Goal: Information Seeking & Learning: Check status

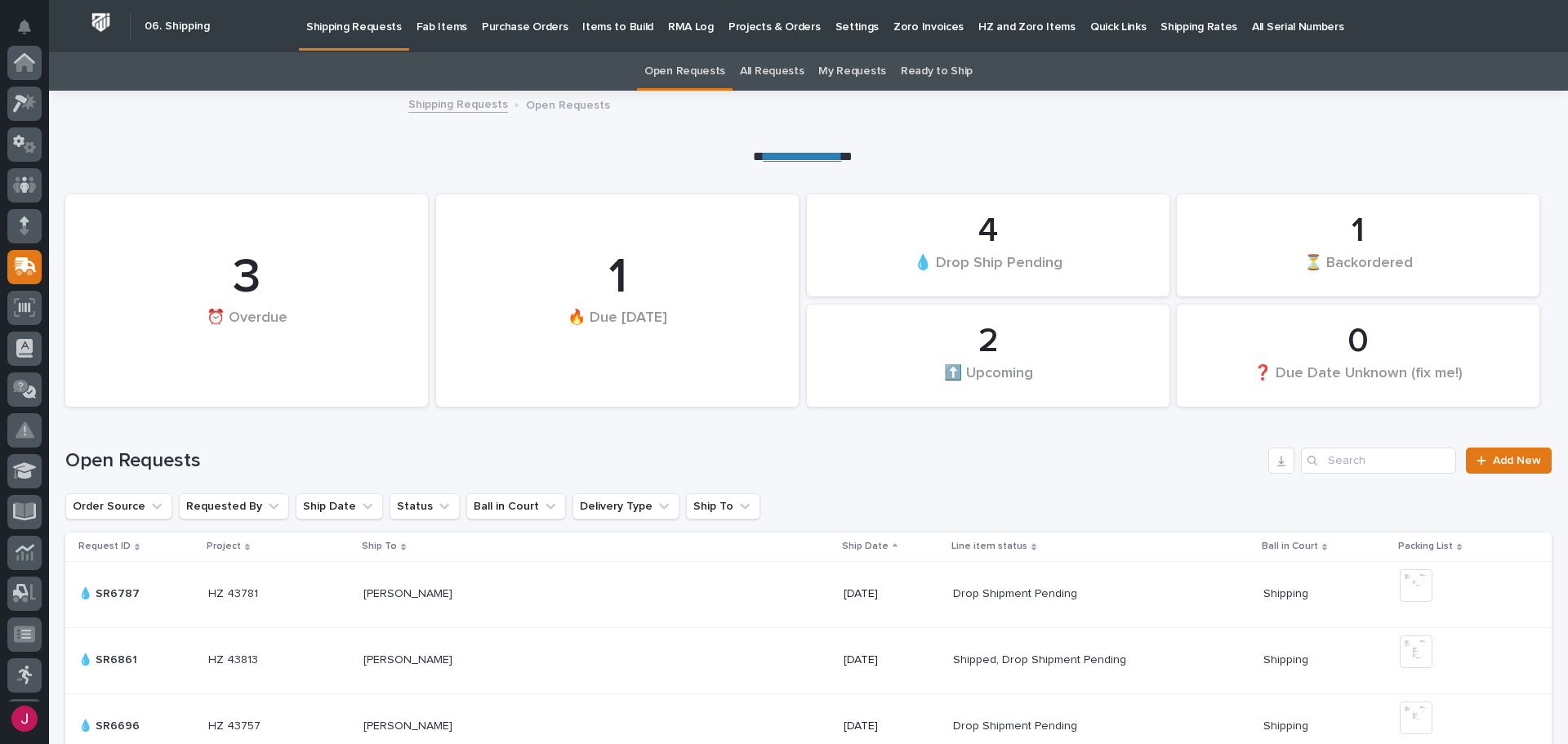
scroll to position [204, 0]
click at [436, 29] on p "Fab Items" at bounding box center [442, 17] width 51 height 34
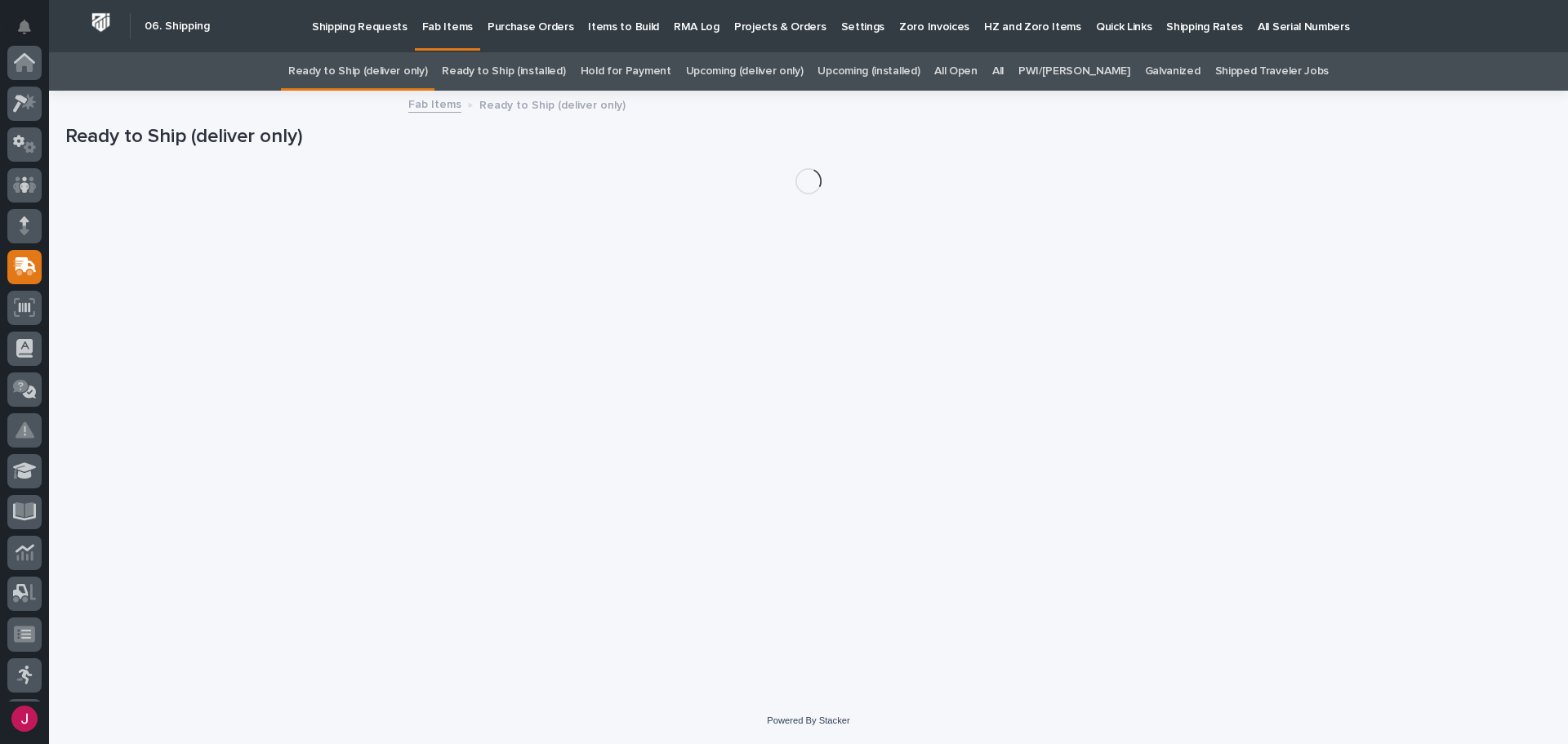
scroll to position [204, 0]
click at [1004, 71] on link "All" at bounding box center [997, 71] width 11 height 38
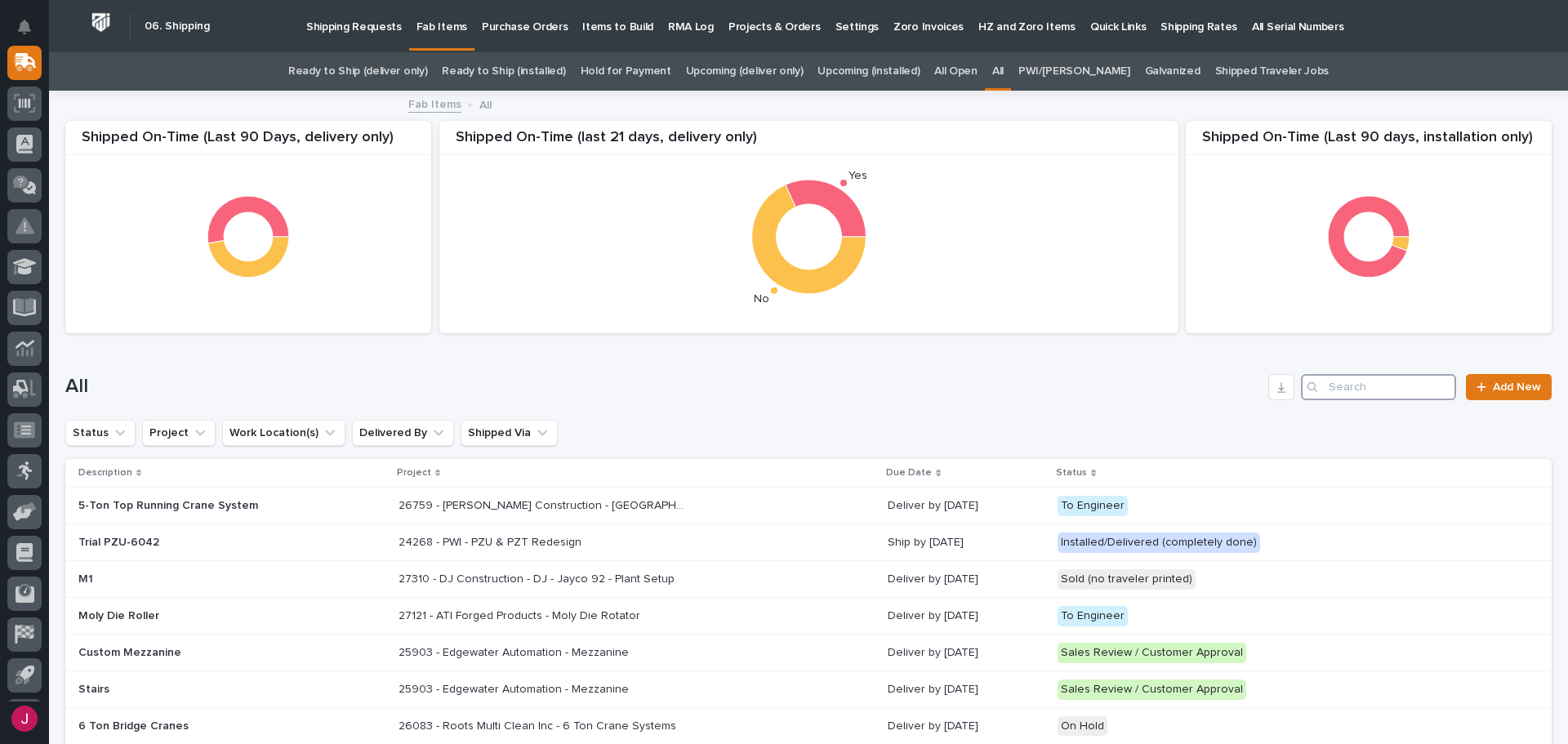
click at [1322, 385] on input "Search" at bounding box center [1379, 387] width 156 height 26
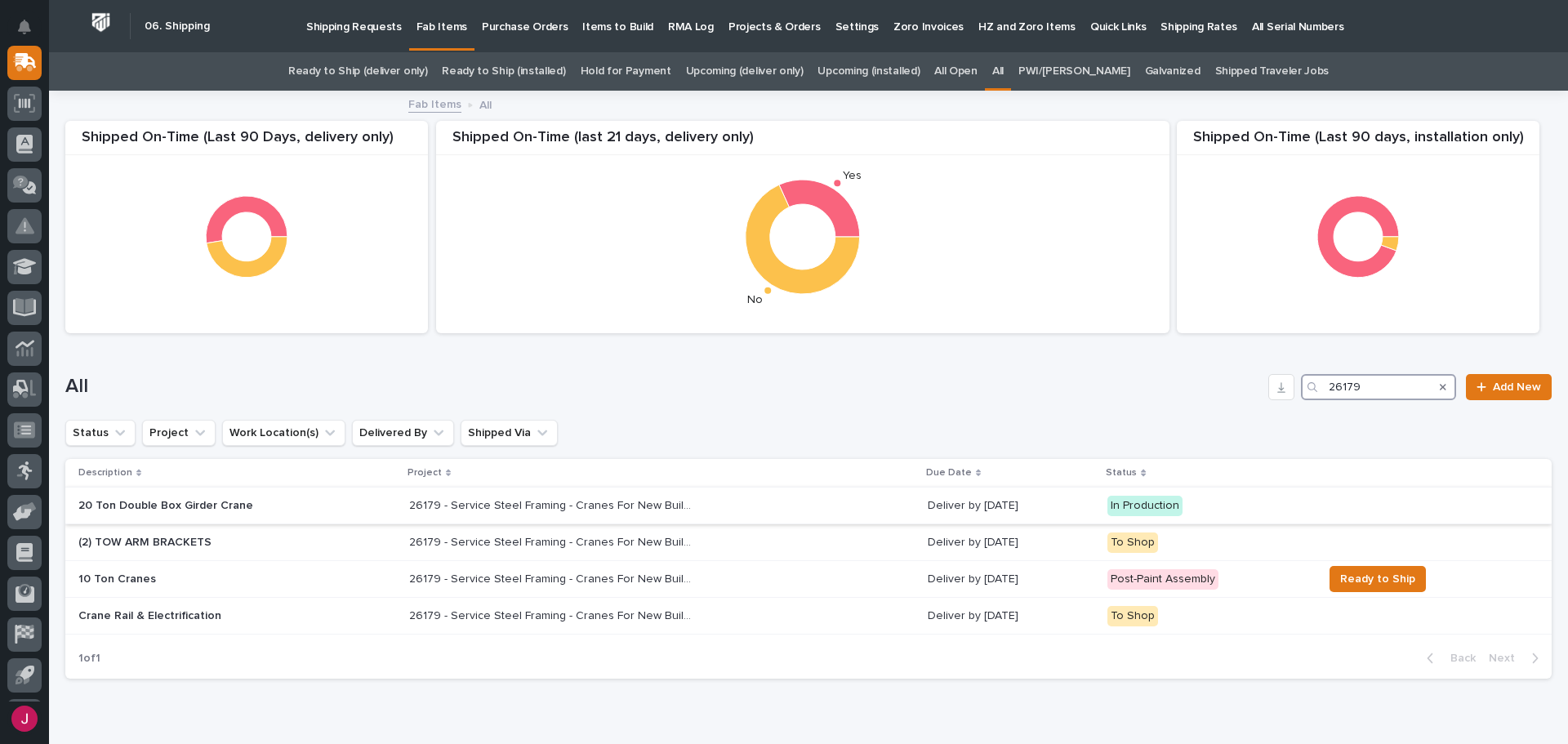
type input "26179"
click at [535, 507] on p "26179 - Service Steel Framing - Cranes For New Building" at bounding box center [553, 504] width 289 height 17
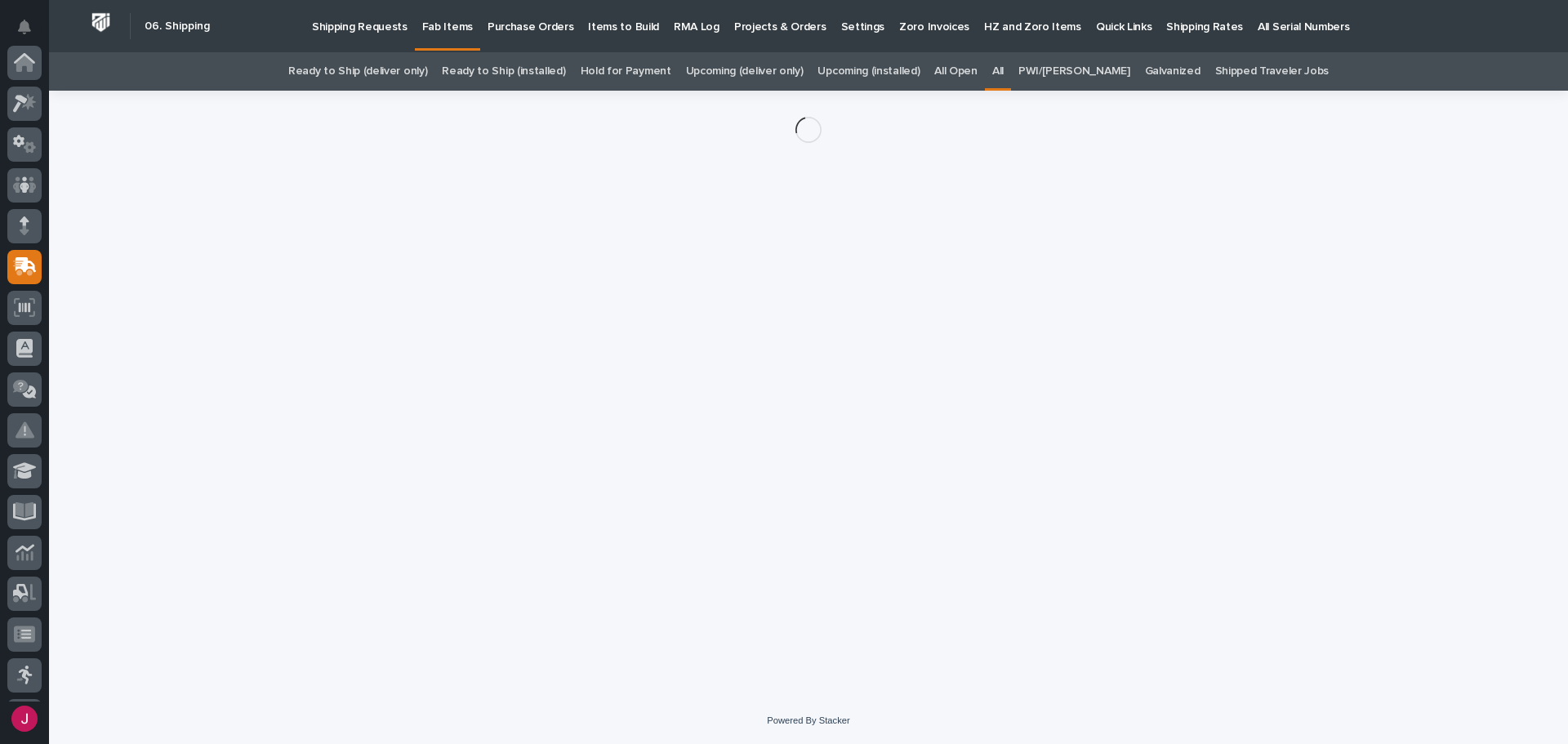
scroll to position [204, 0]
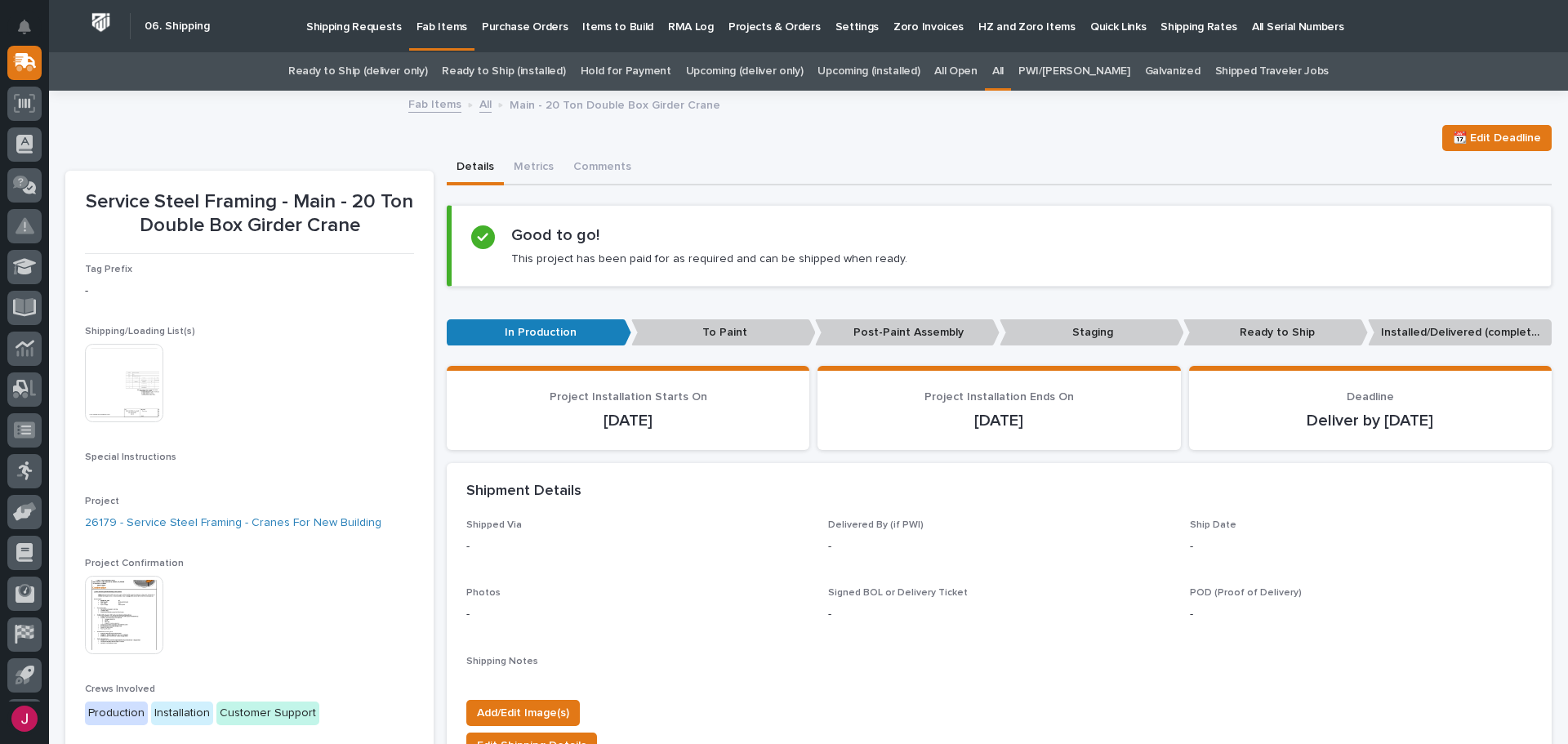
click at [143, 382] on img at bounding box center [124, 383] width 79 height 79
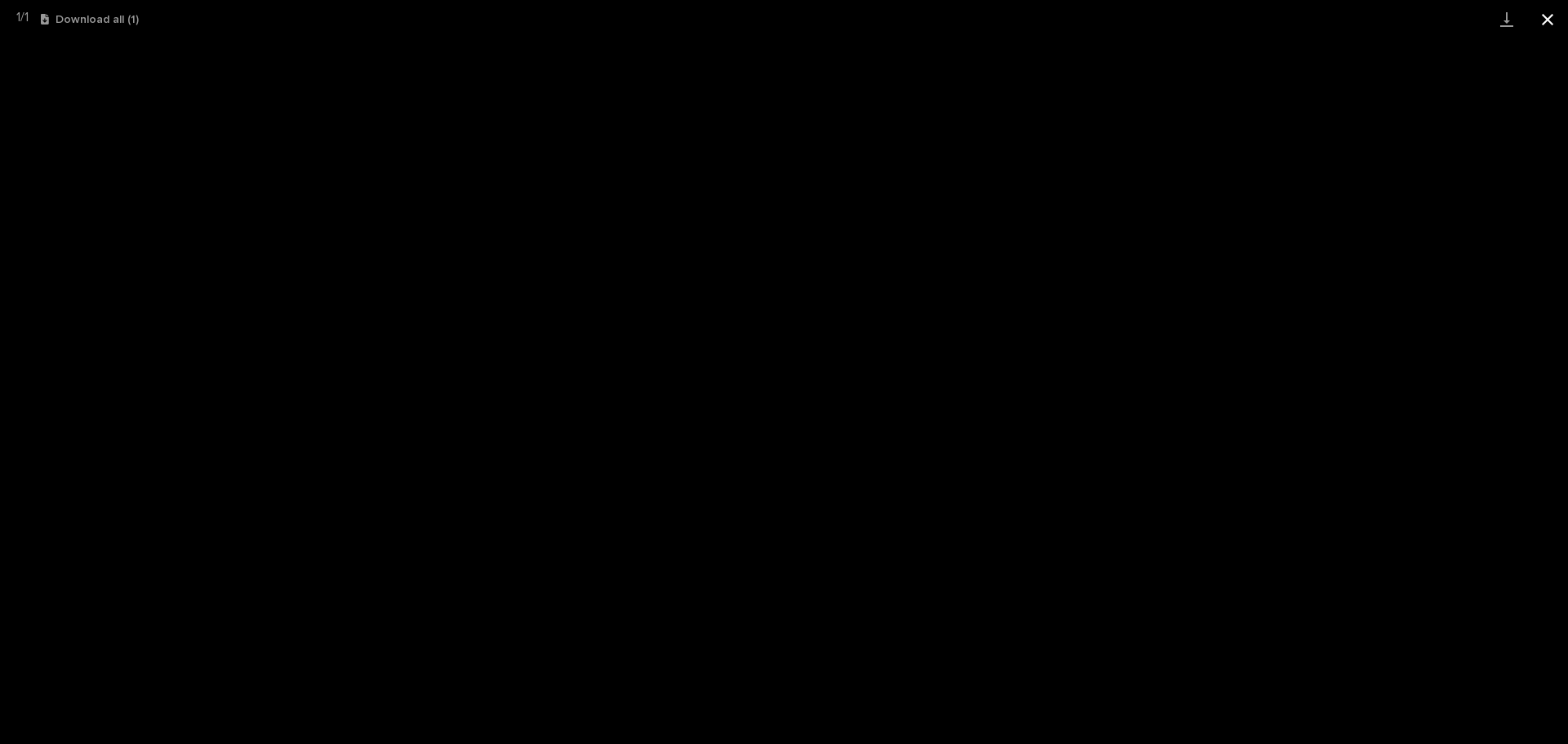
click at [1548, 10] on button "Close gallery" at bounding box center [1547, 19] width 41 height 38
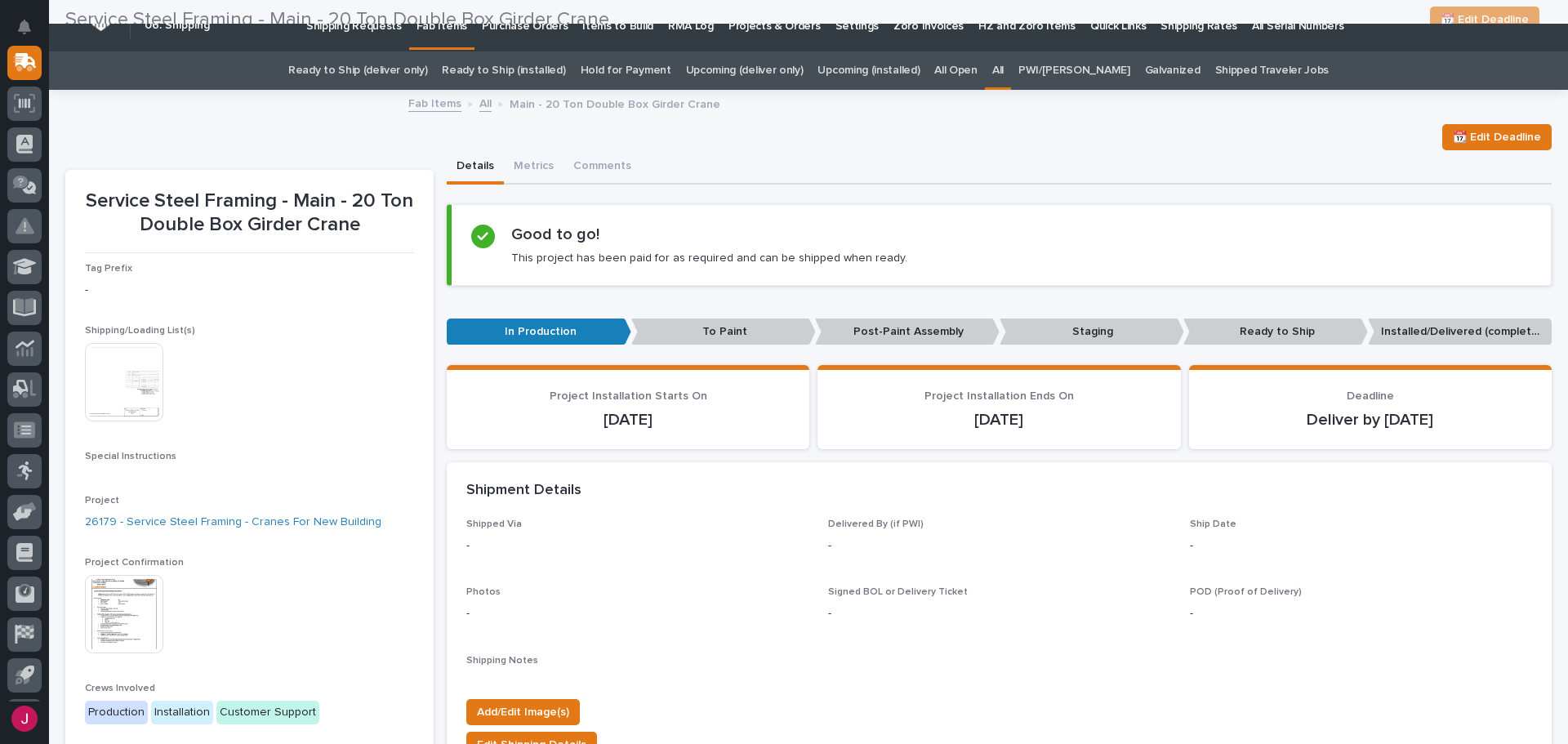
scroll to position [0, 0]
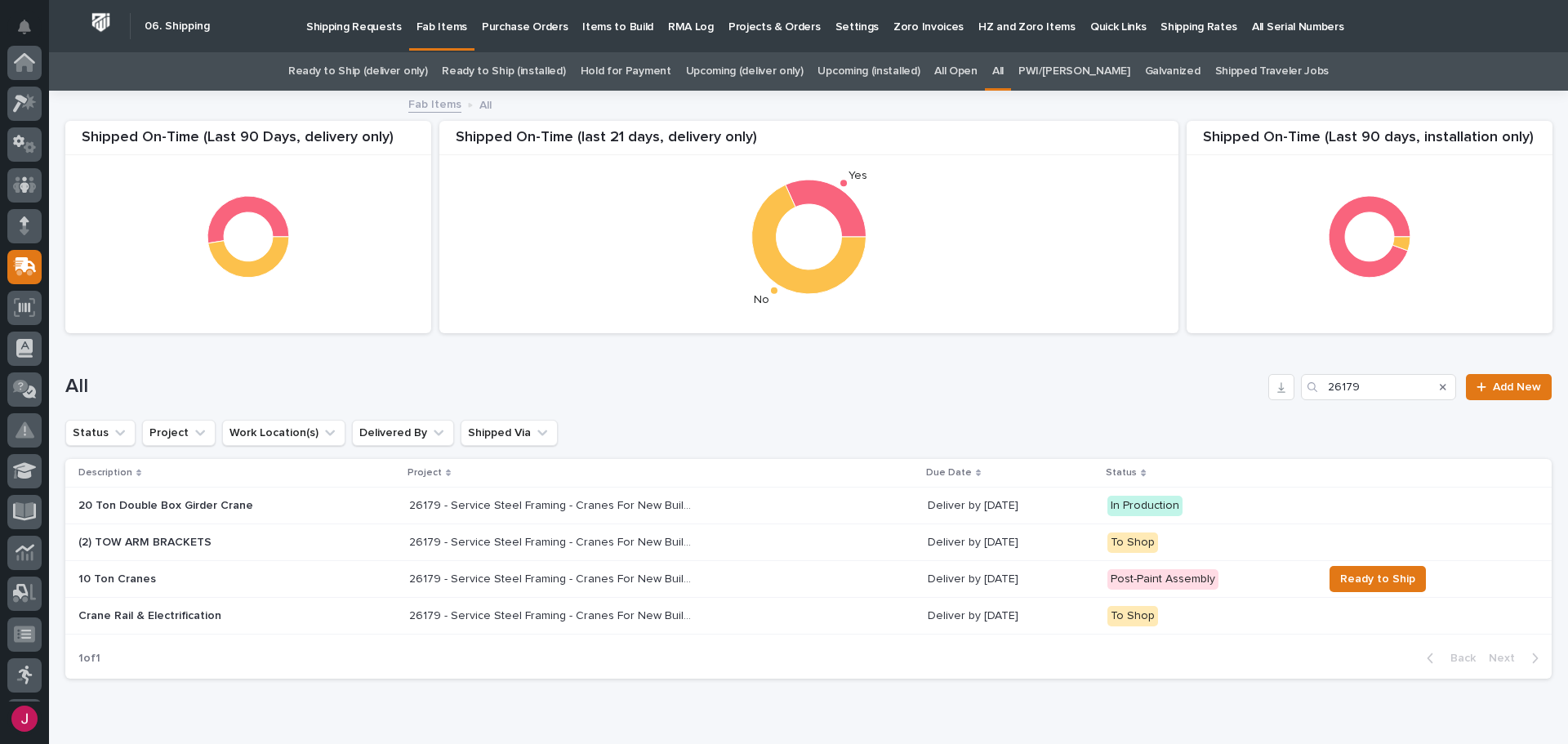
scroll to position [204, 0]
click at [482, 611] on p "26179 - Service Steel Framing - Cranes For New Building" at bounding box center [553, 614] width 289 height 17
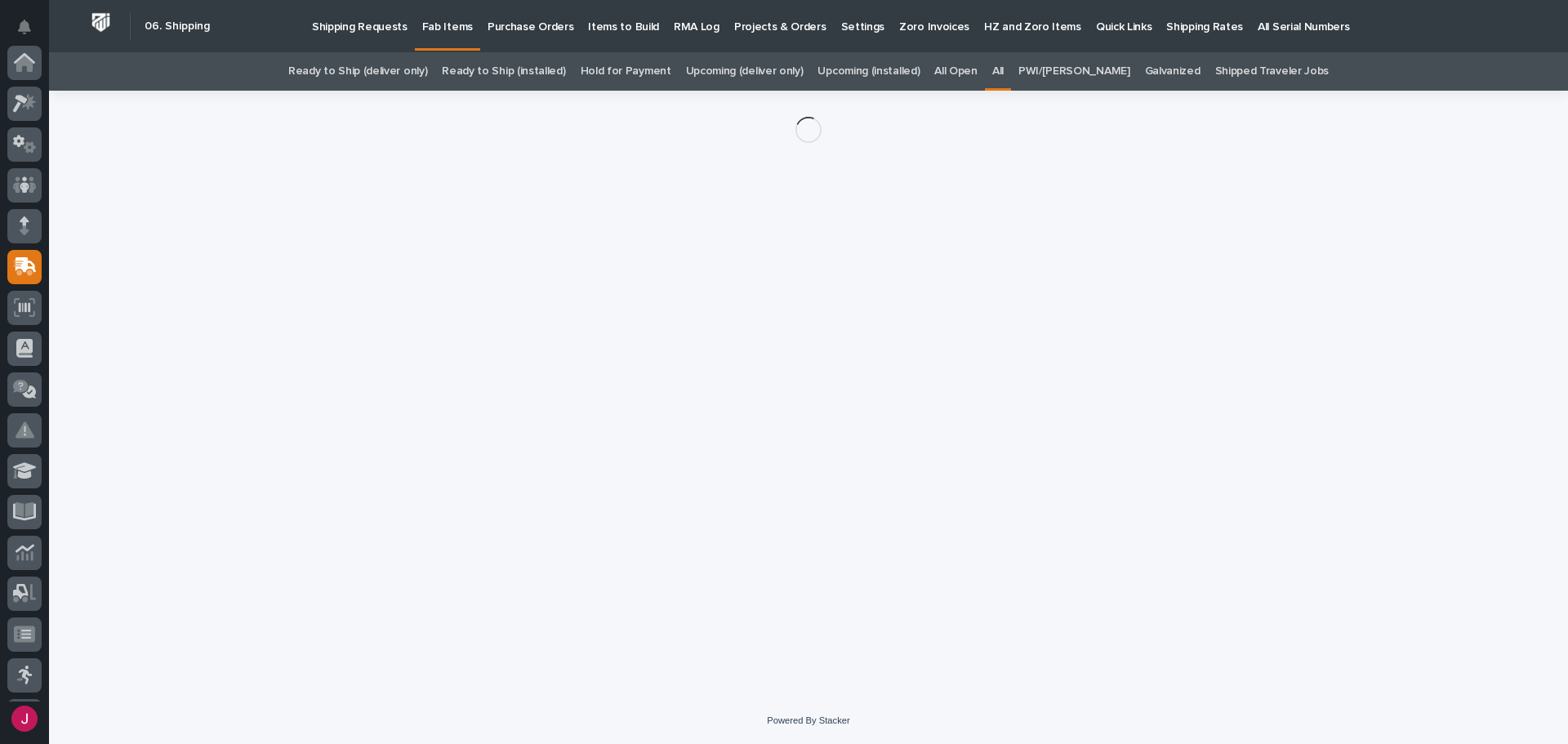
scroll to position [204, 0]
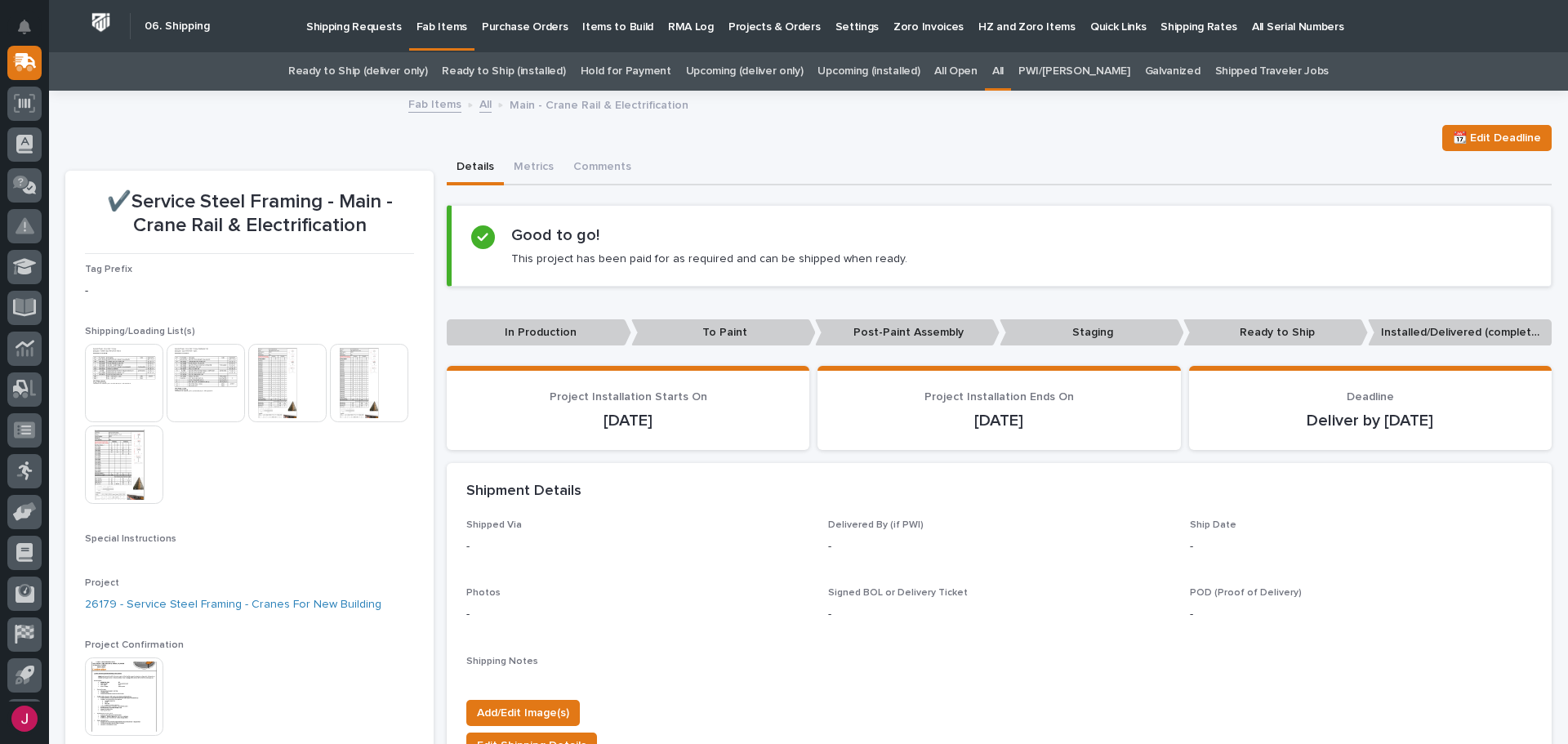
click at [141, 378] on img at bounding box center [124, 383] width 79 height 79
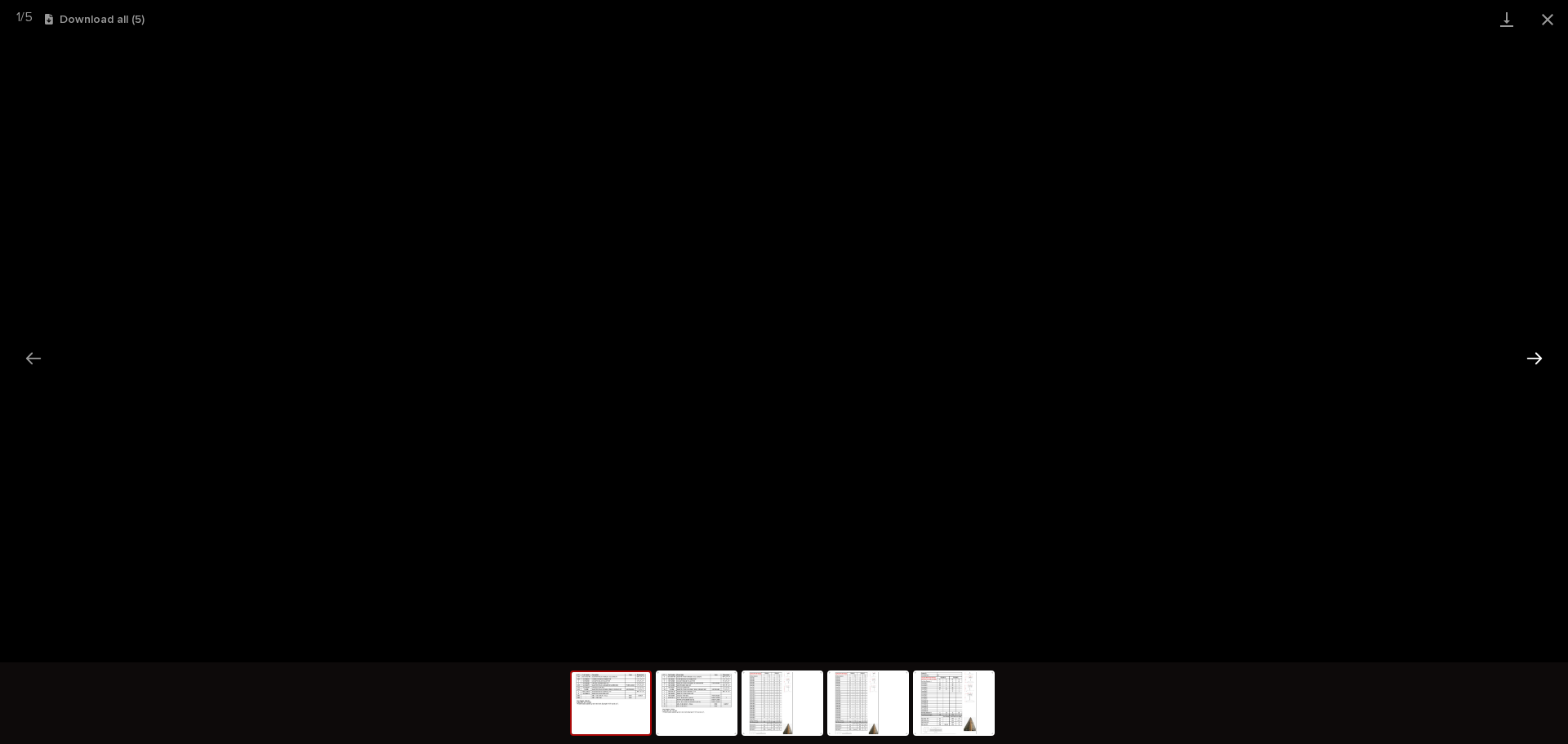
click at [1523, 350] on button "Next slide" at bounding box center [1534, 358] width 34 height 32
click at [1529, 350] on button "Next slide" at bounding box center [1534, 358] width 34 height 32
click at [955, 715] on img at bounding box center [953, 703] width 79 height 62
click at [858, 702] on img at bounding box center [867, 703] width 79 height 62
click at [776, 700] on img at bounding box center [782, 703] width 79 height 62
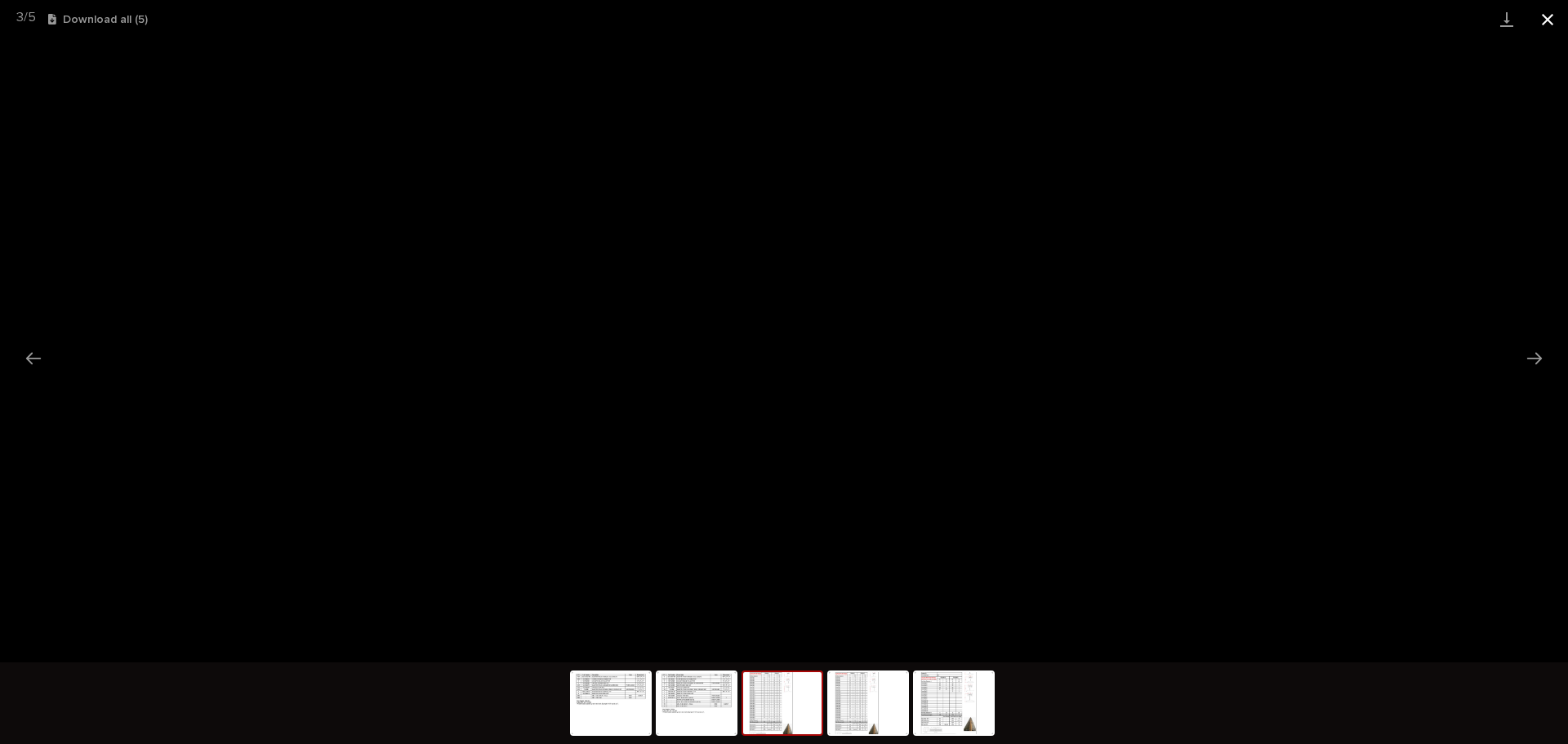
click at [1547, 16] on button "Close gallery" at bounding box center [1547, 19] width 41 height 38
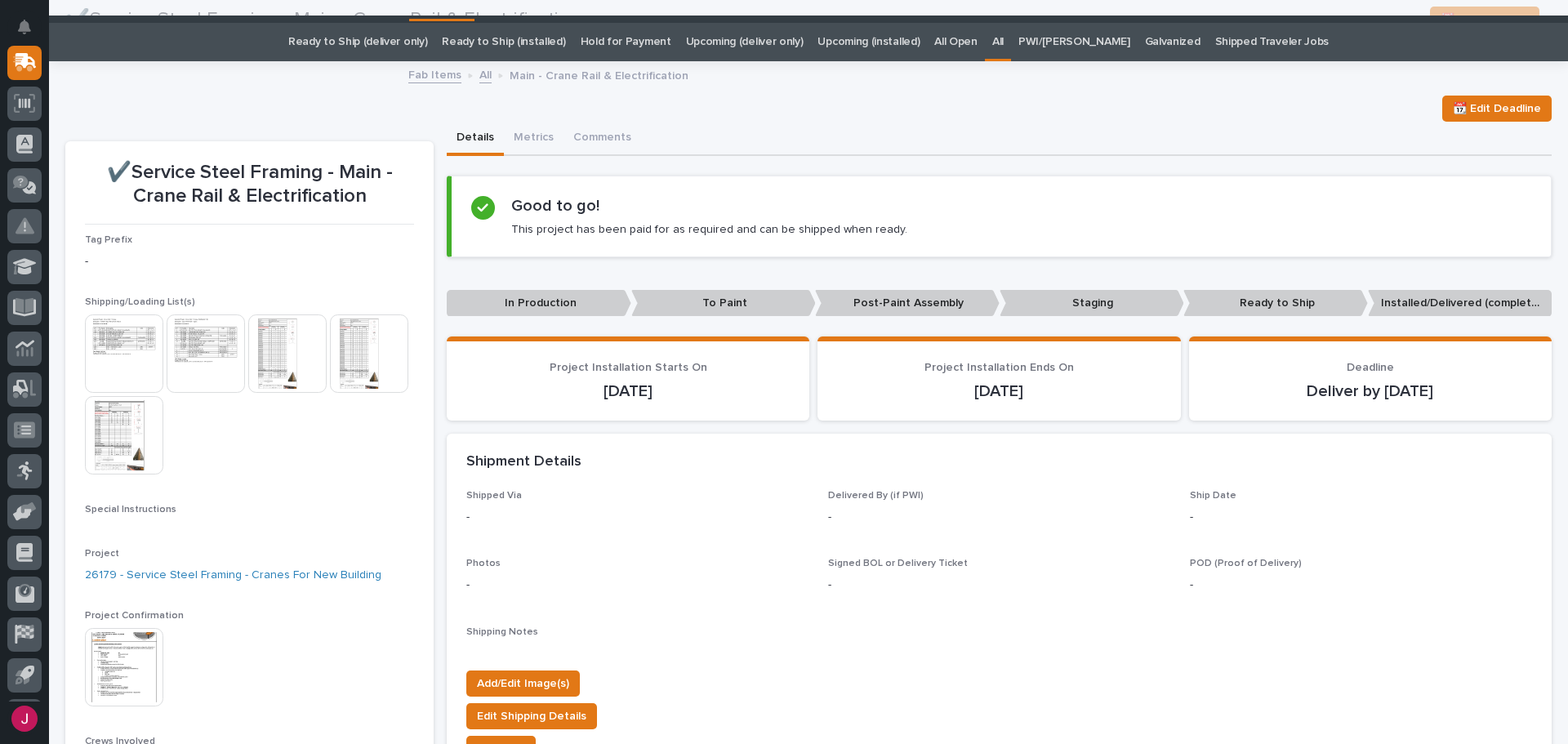
scroll to position [0, 0]
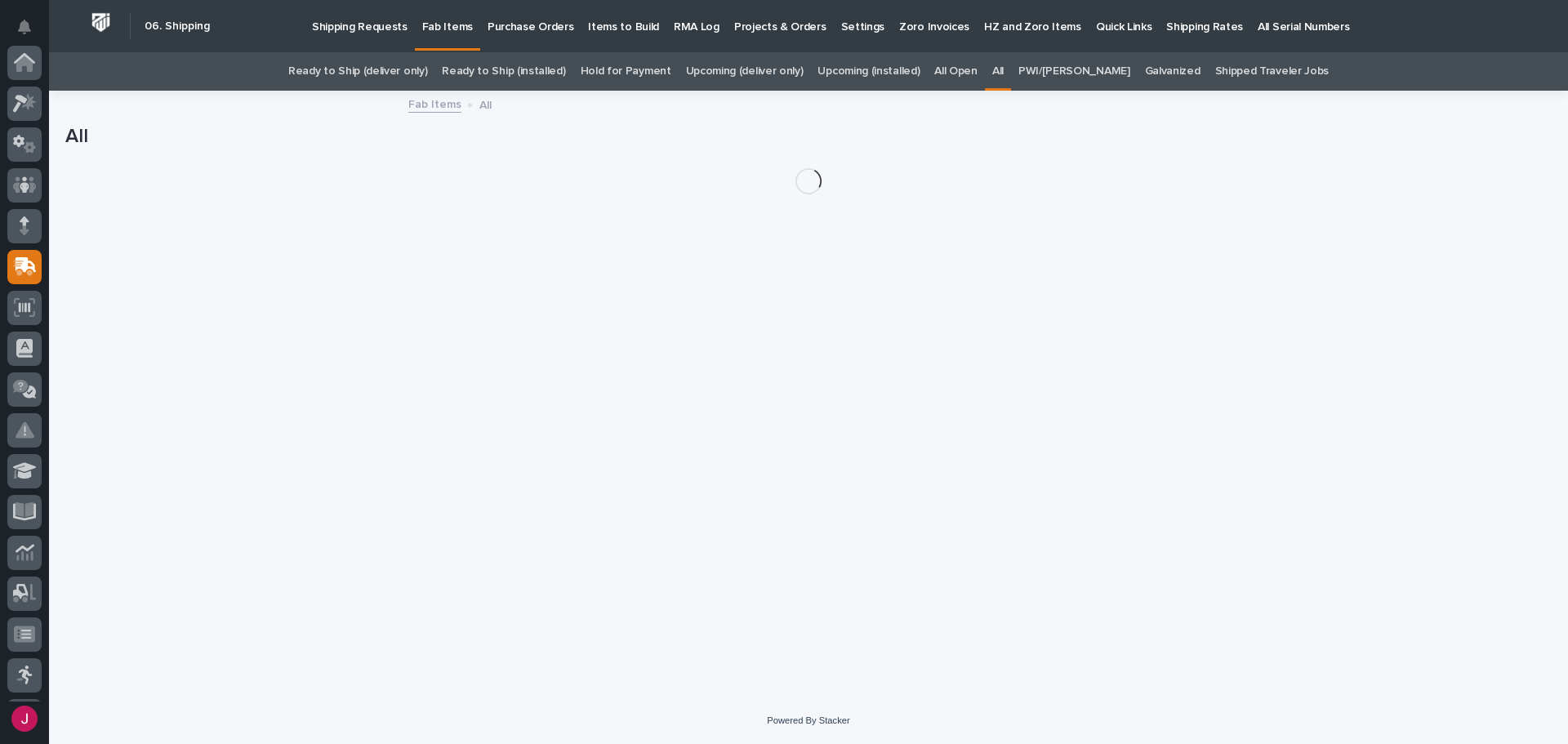
scroll to position [204, 0]
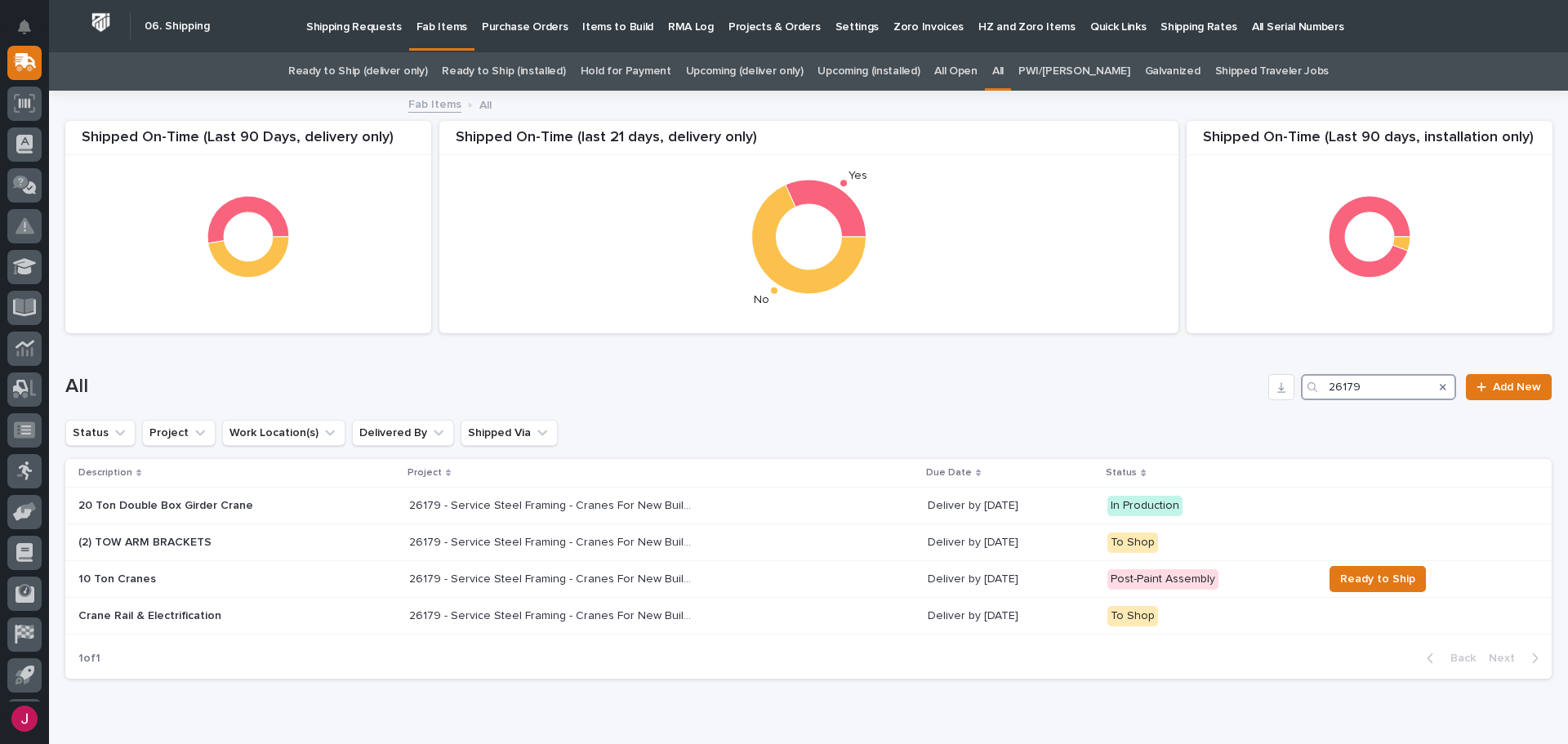
drag, startPoint x: 1370, startPoint y: 383, endPoint x: 1204, endPoint y: 389, distance: 166.1
click at [1204, 389] on div "All 26179 Add New" at bounding box center [808, 387] width 1486 height 26
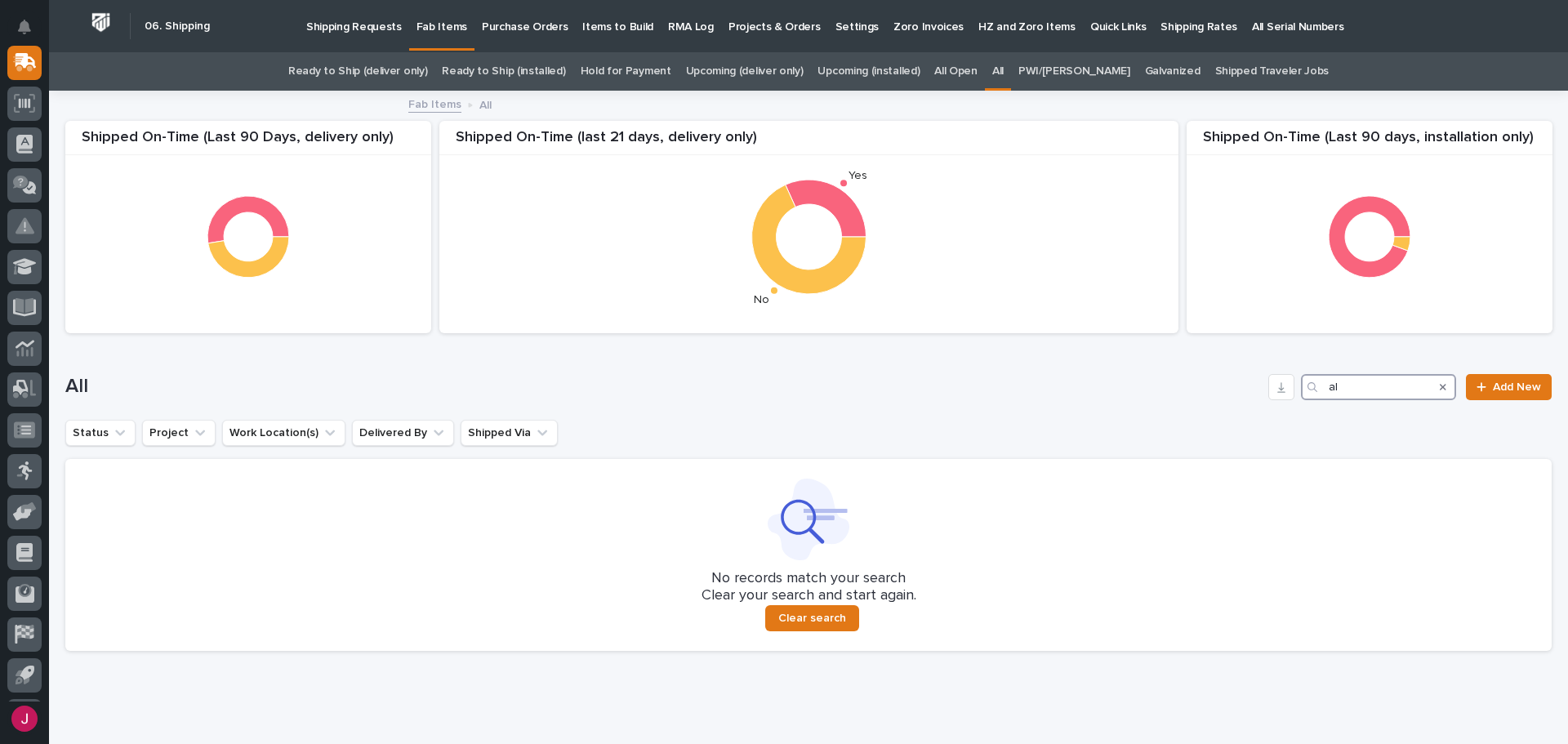
type input "a"
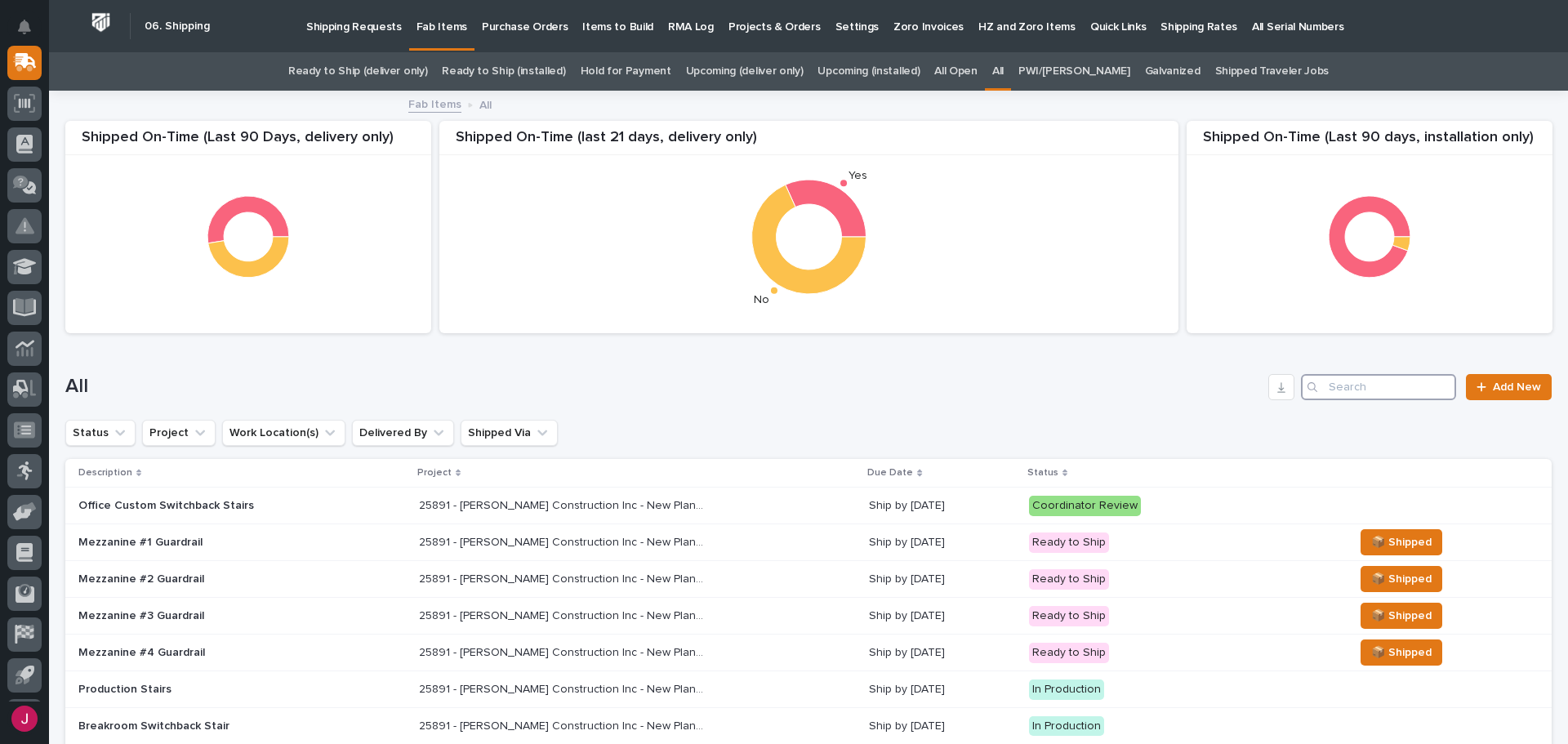
type input "j"
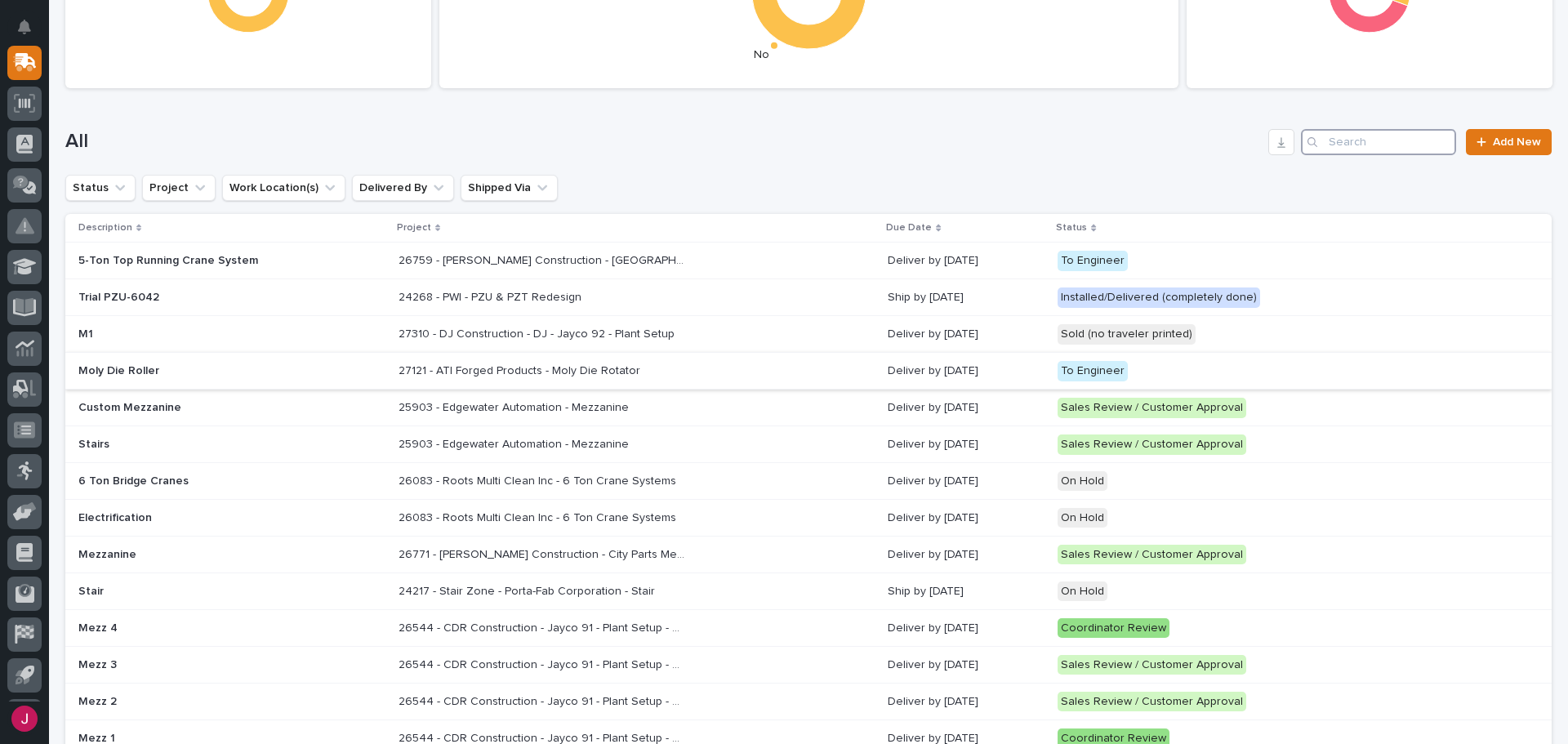
scroll to position [164, 0]
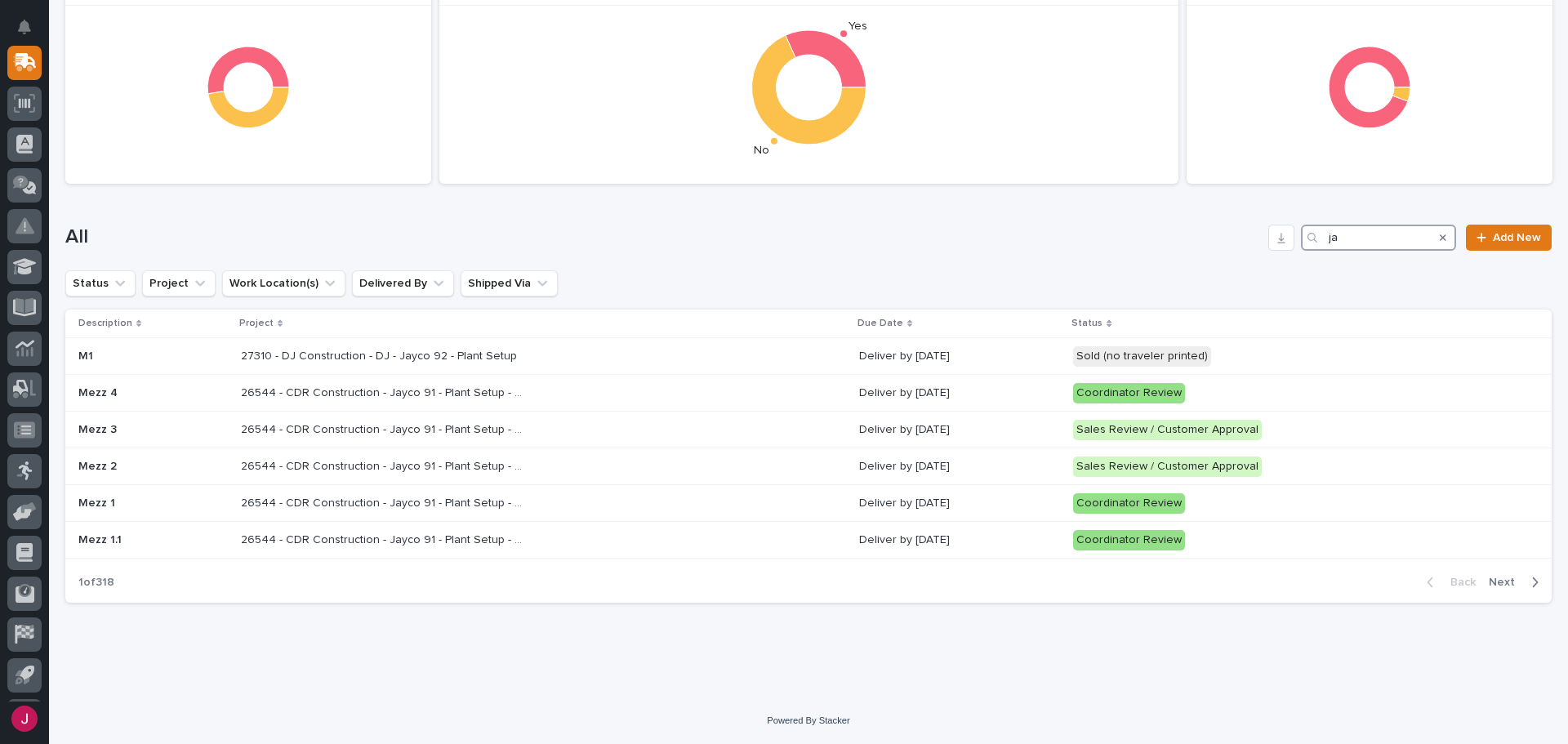
scroll to position [150, 0]
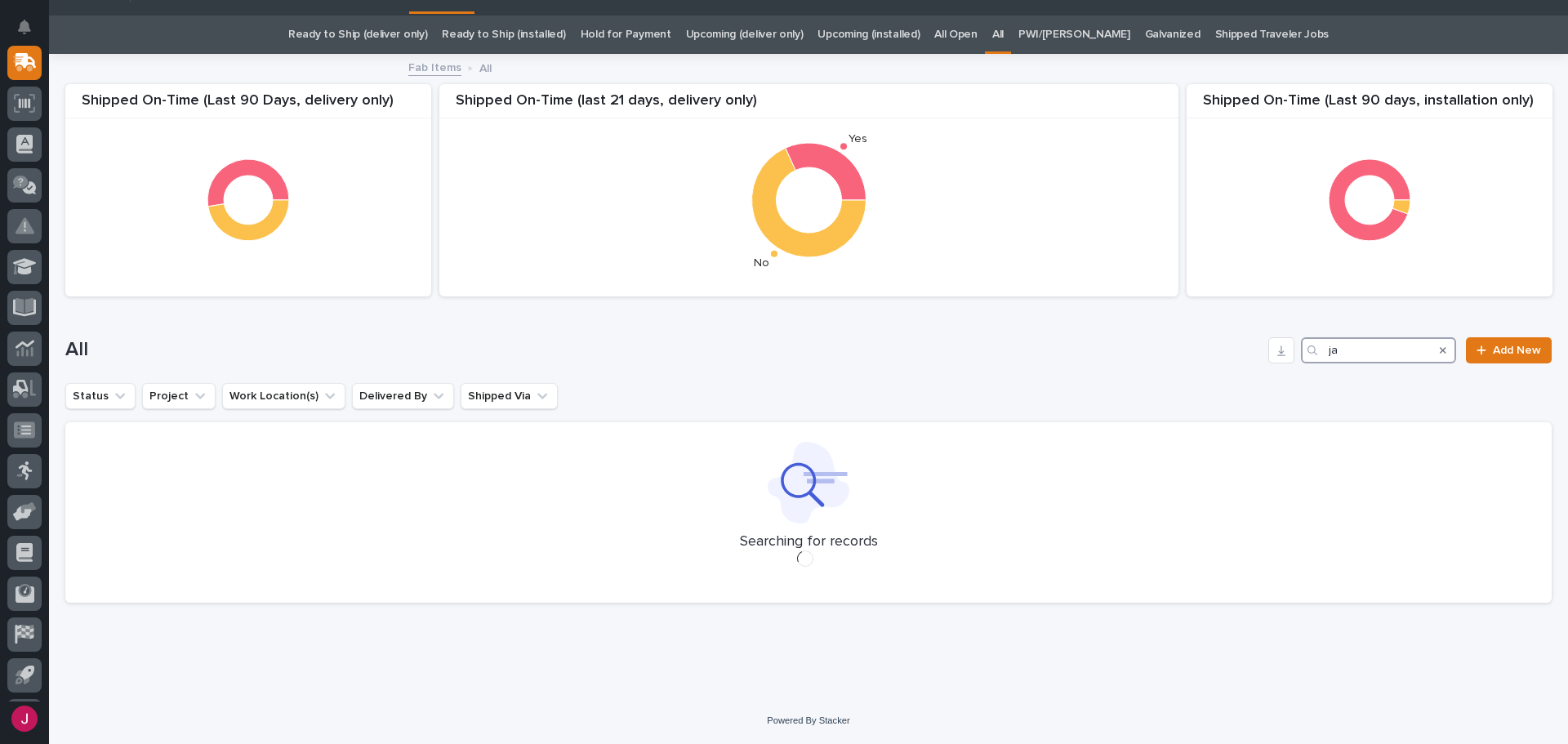
scroll to position [37, 0]
type input "j"
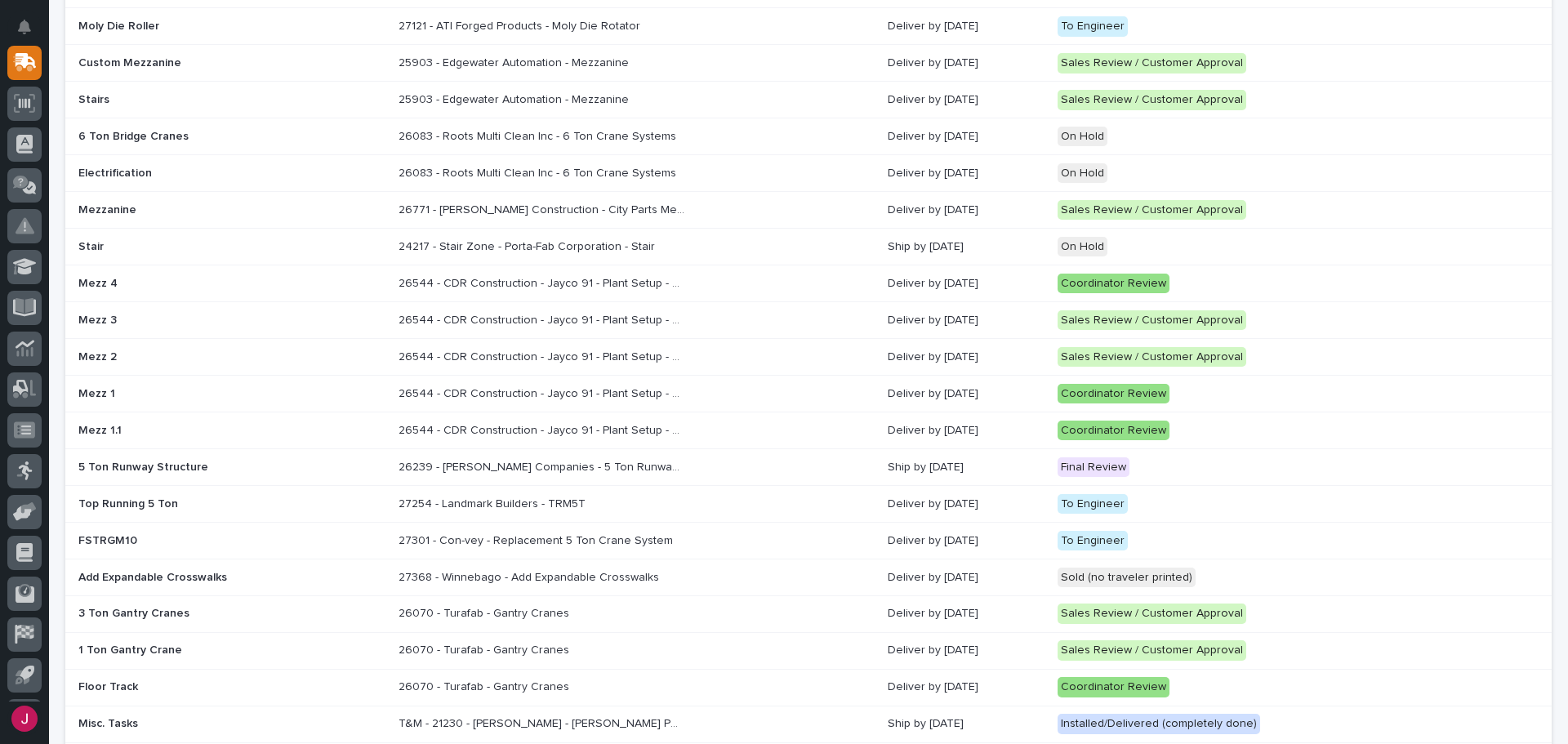
scroll to position [382, 0]
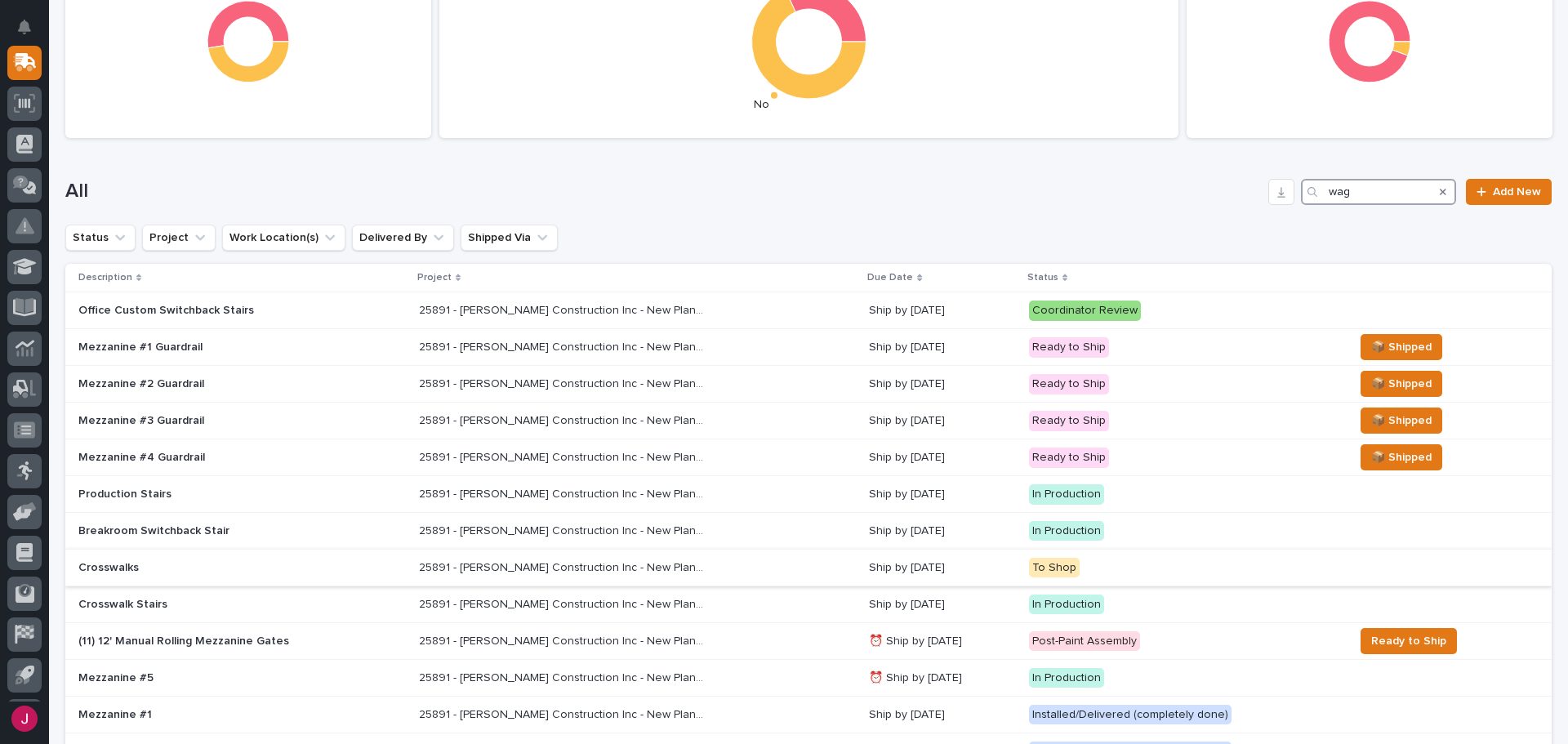
scroll to position [327, 0]
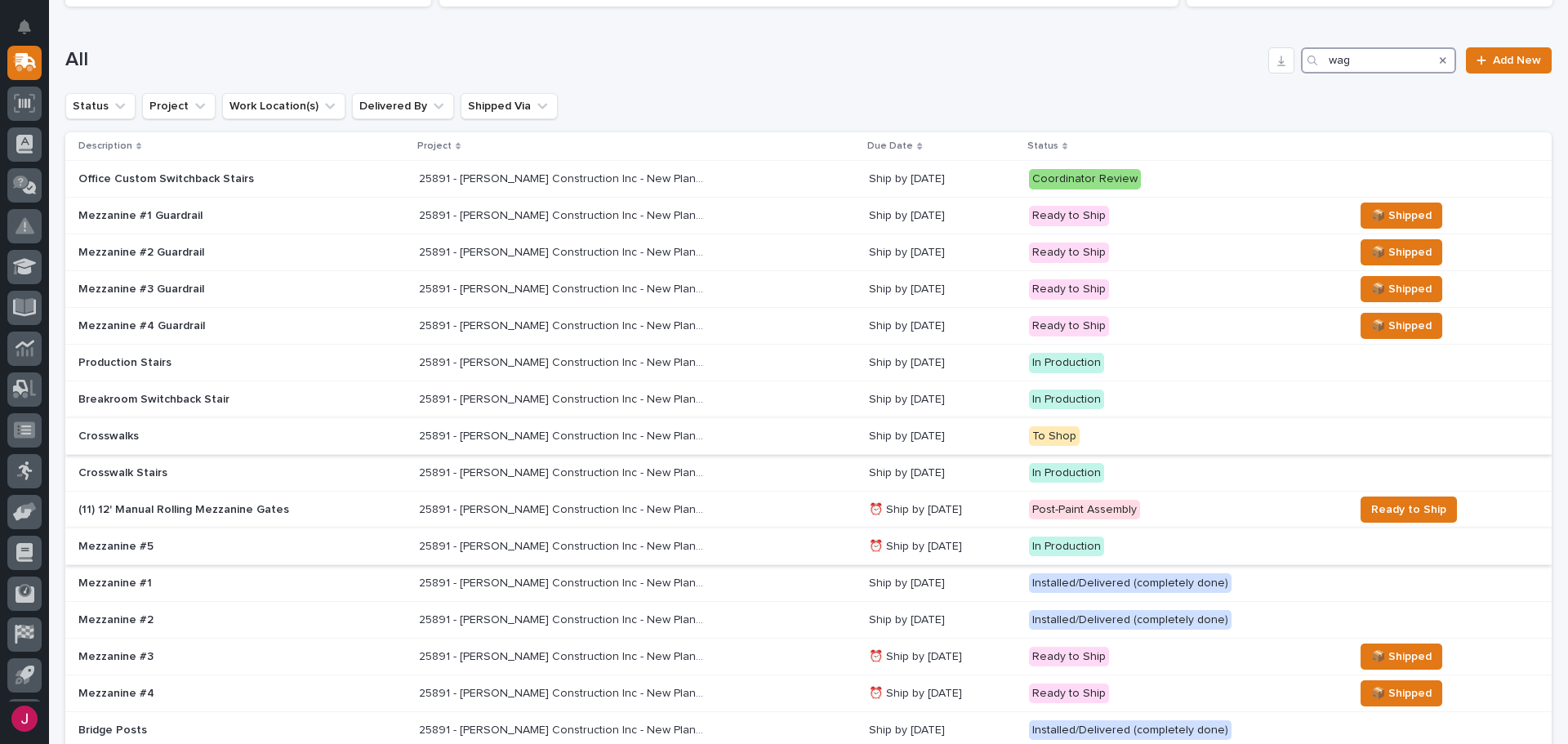
type input "wag"
click at [486, 544] on p "25891 - [PERSON_NAME] Construction Inc - New Plant Setup - Mezzanine Project" at bounding box center [563, 545] width 289 height 17
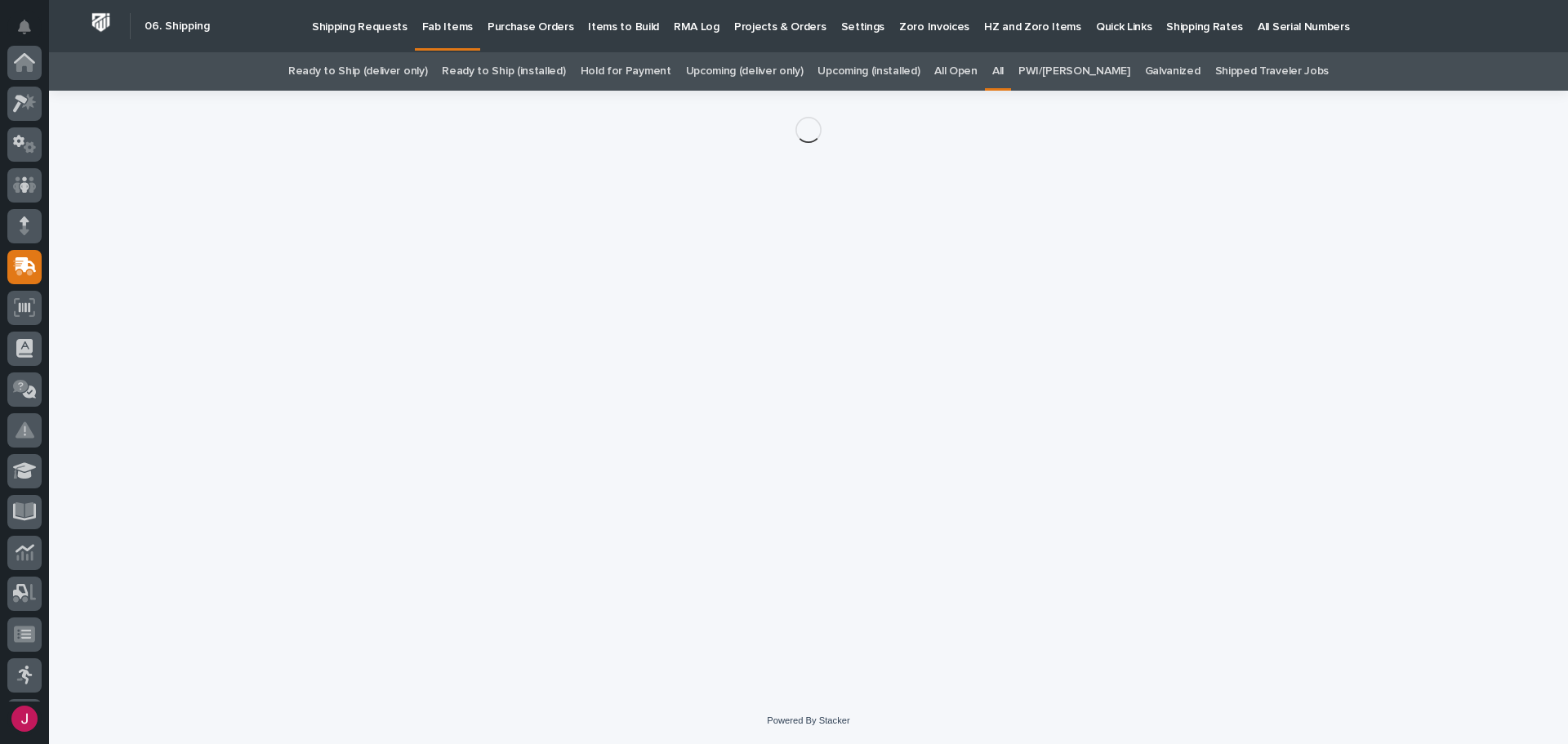
scroll to position [204, 0]
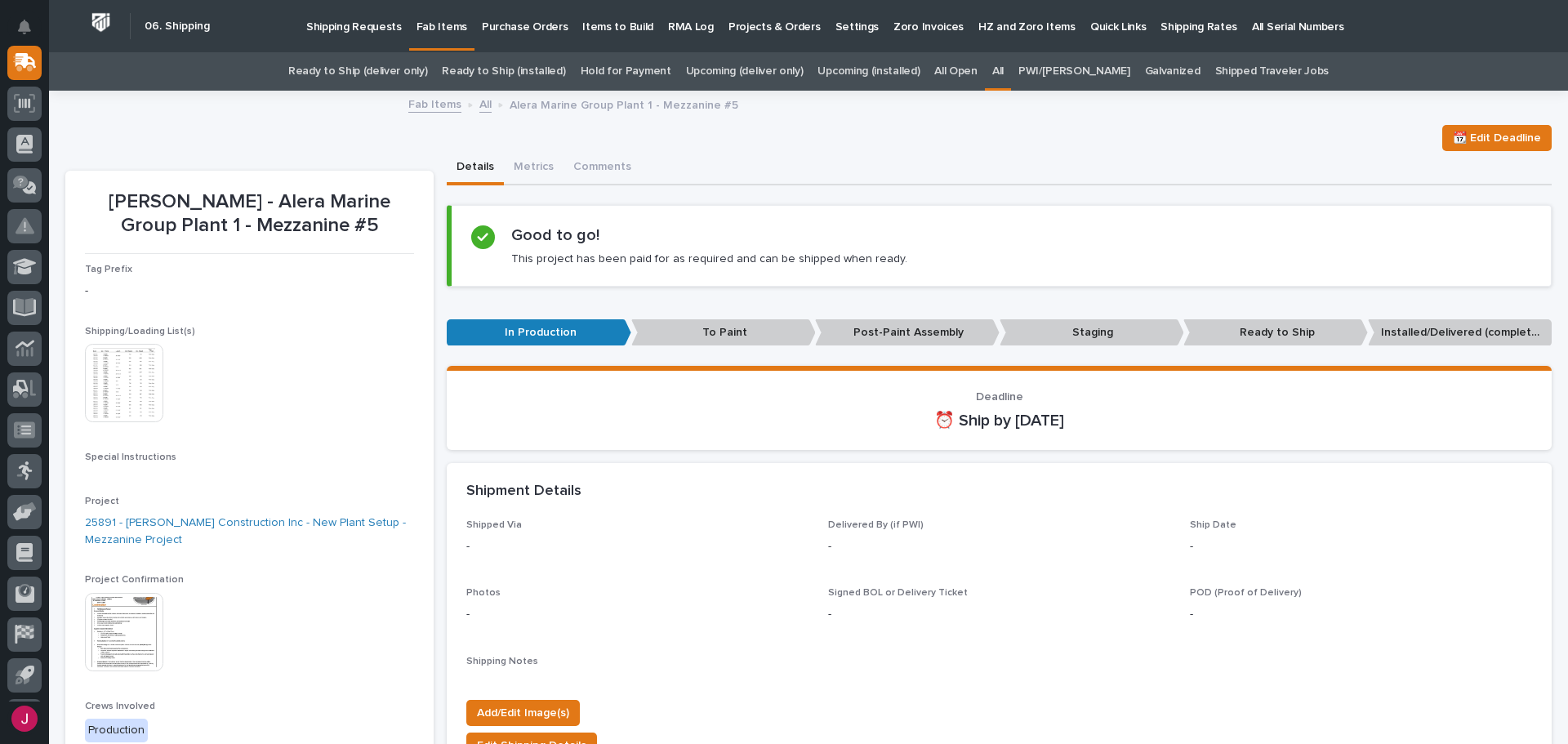
click at [129, 413] on img at bounding box center [124, 383] width 79 height 79
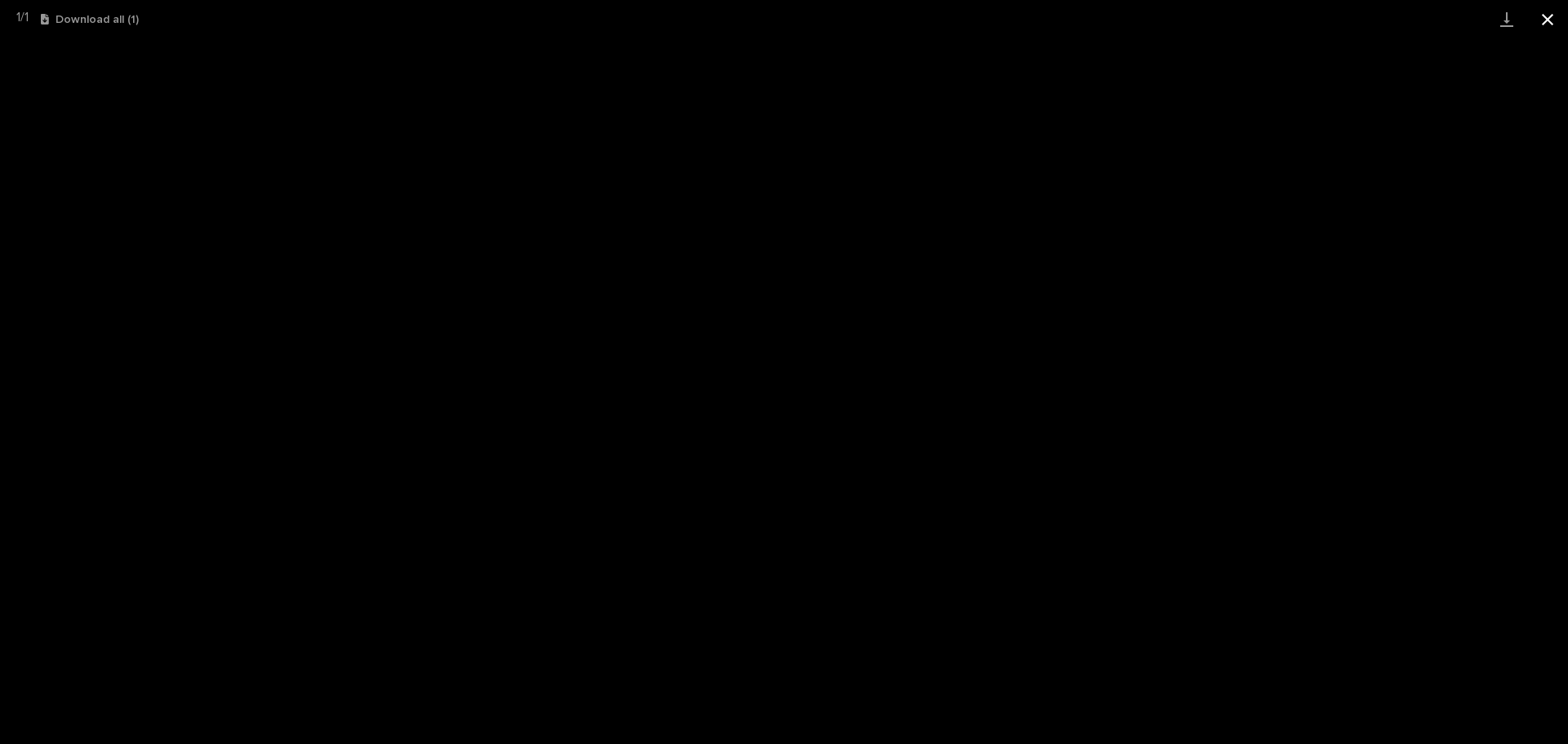
click at [1548, 20] on button "Close gallery" at bounding box center [1547, 19] width 41 height 38
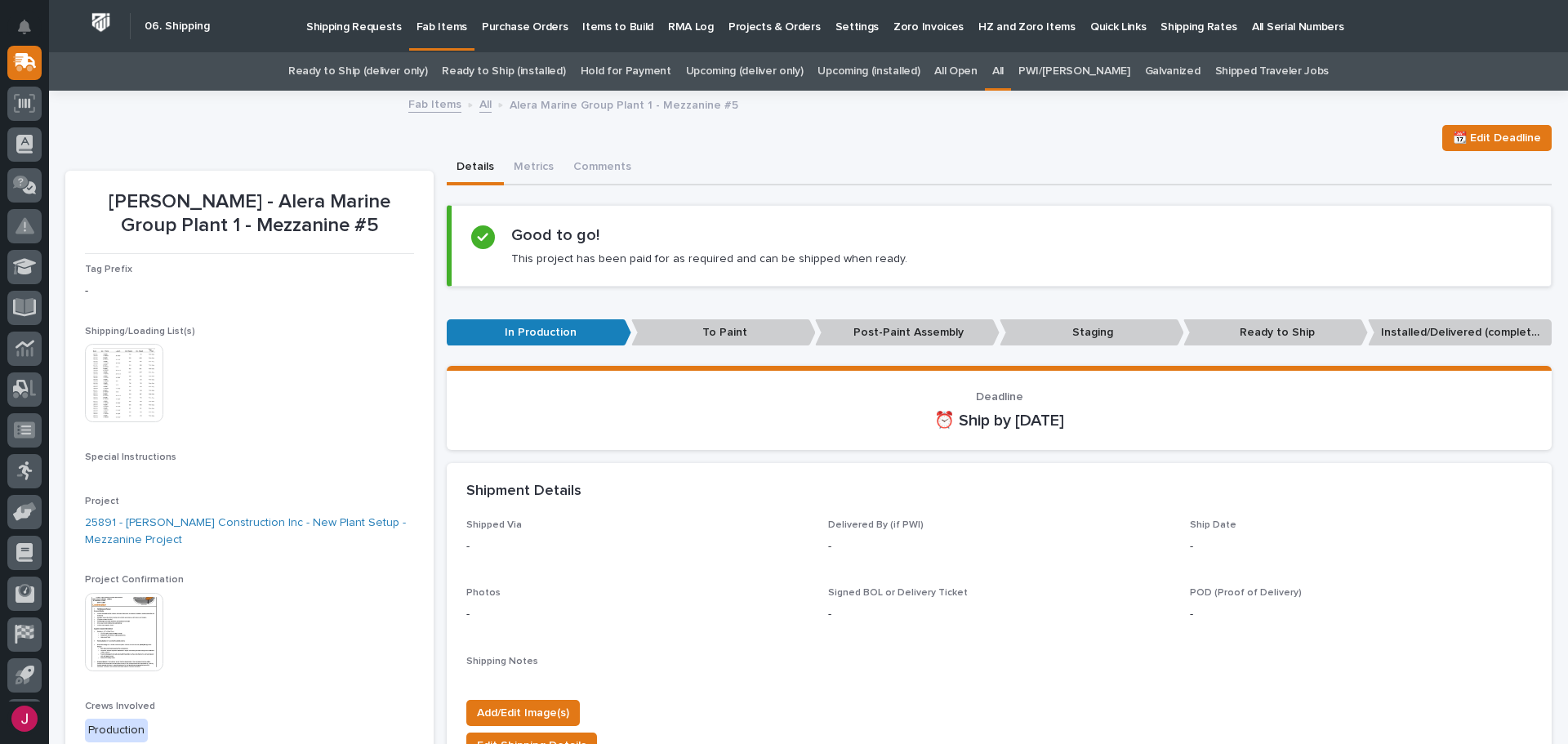
click at [392, 75] on link "Ready to Ship (deliver only)" at bounding box center [357, 71] width 139 height 38
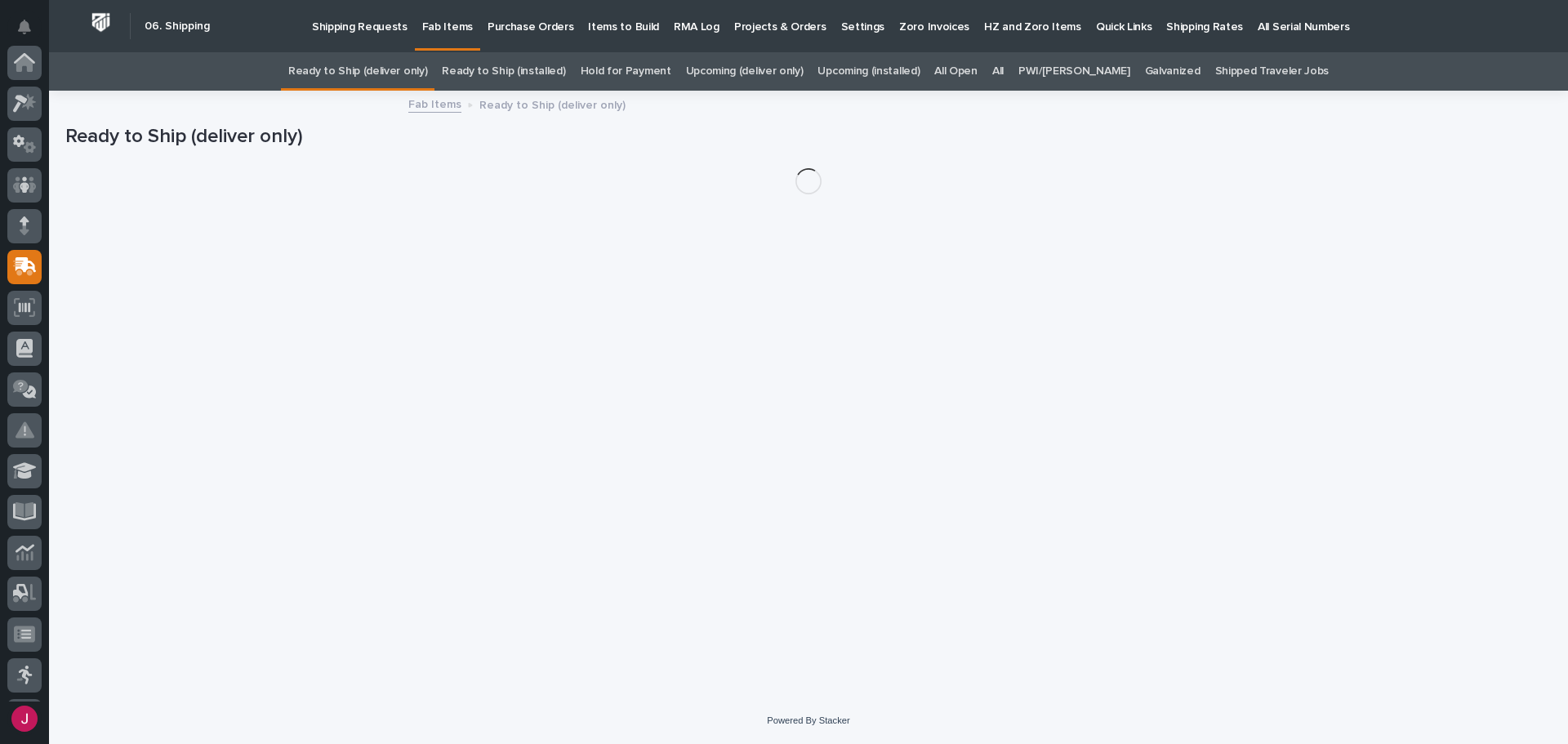
scroll to position [204, 0]
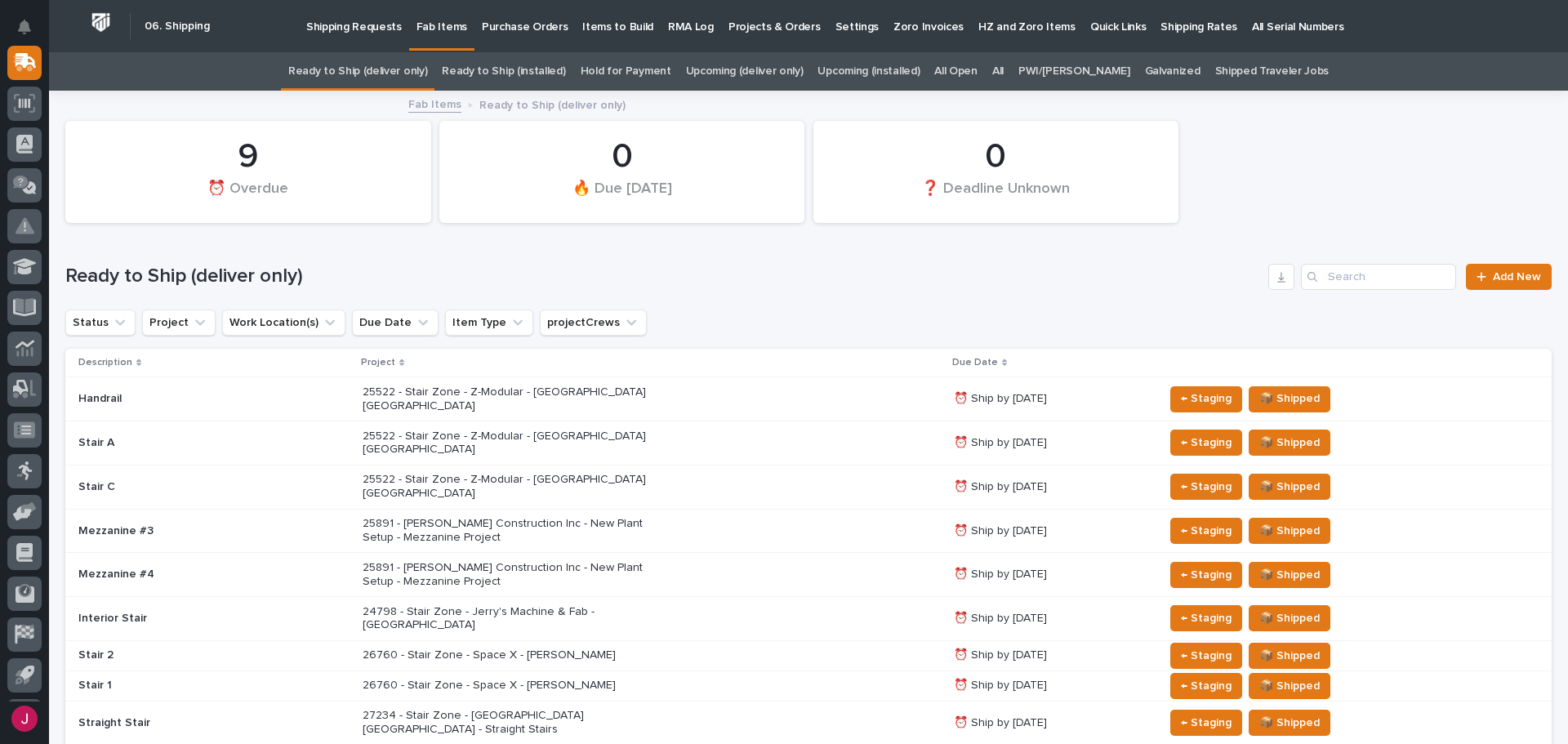
click at [520, 70] on link "Ready to Ship (installed)" at bounding box center [503, 71] width 124 height 38
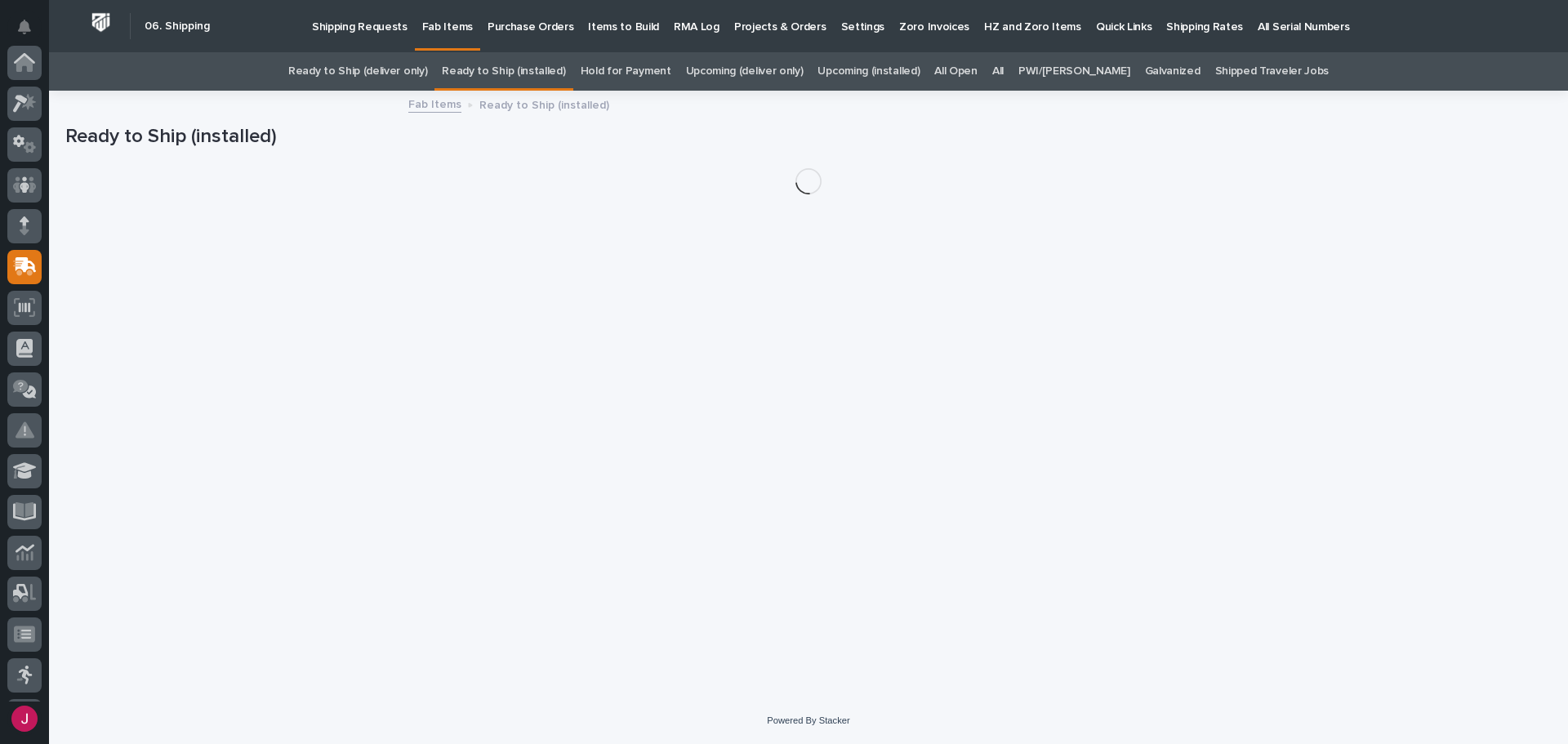
scroll to position [204, 0]
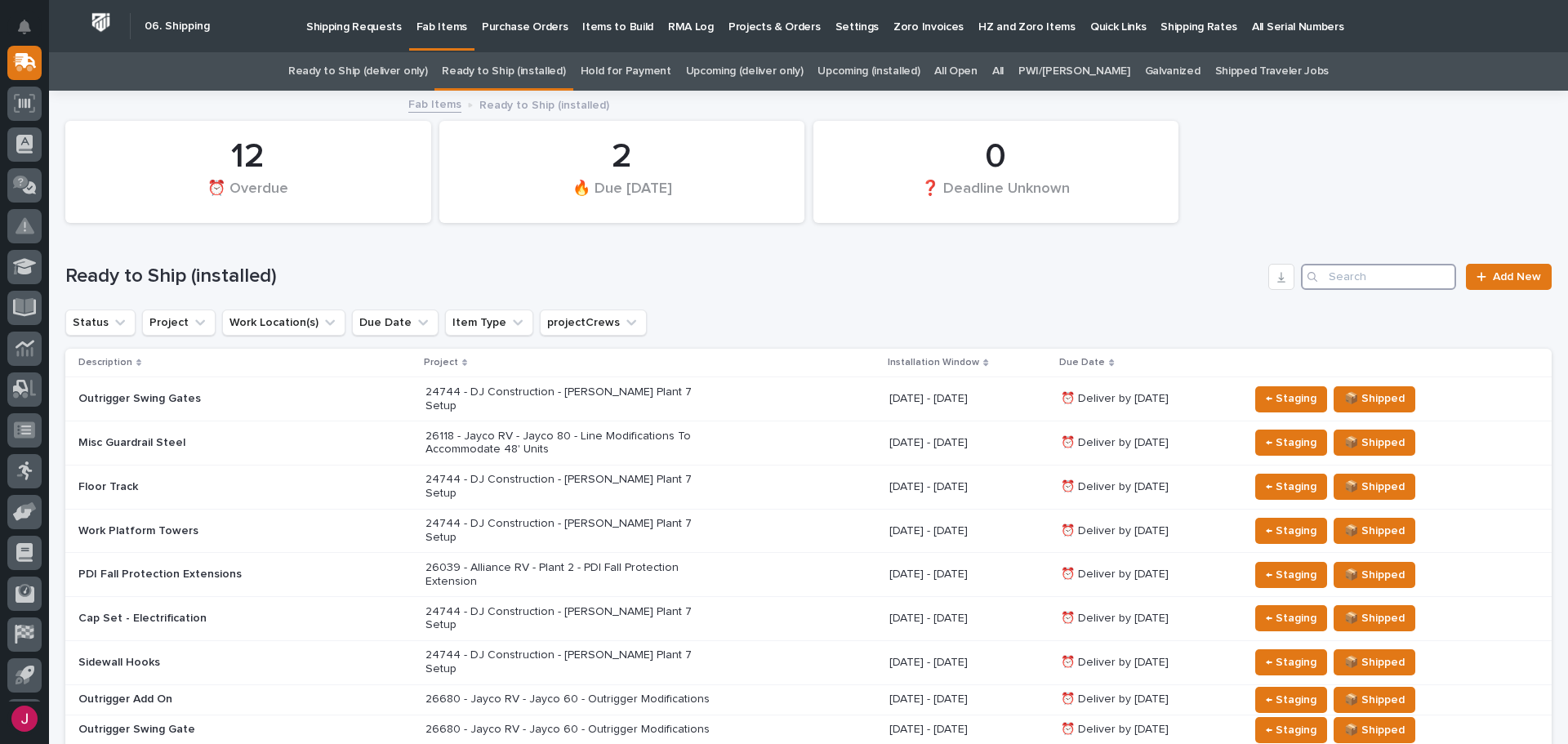
click at [1328, 279] on input "Search" at bounding box center [1379, 277] width 156 height 26
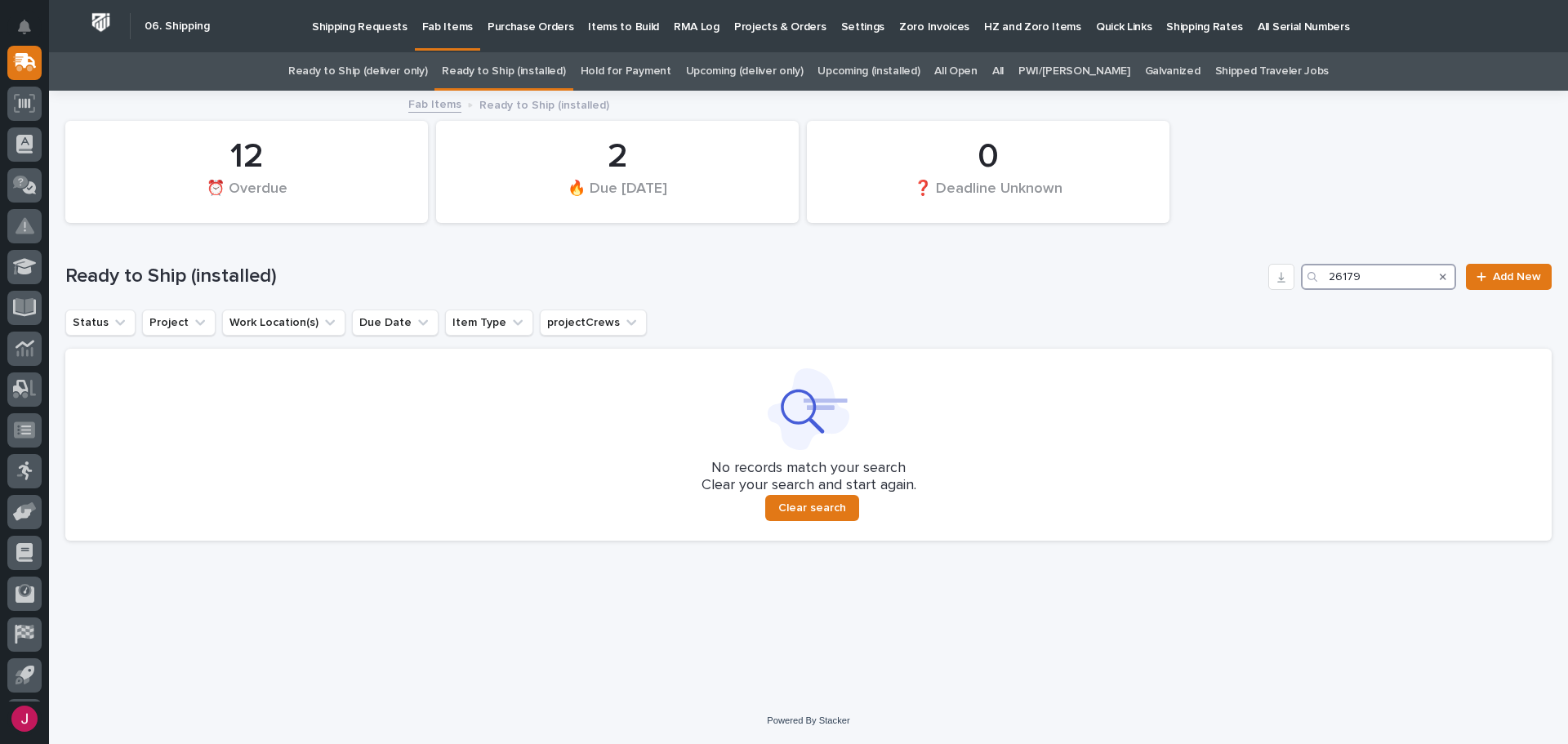
type input "26179"
click at [1441, 276] on icon "Search" at bounding box center [1442, 277] width 7 height 10
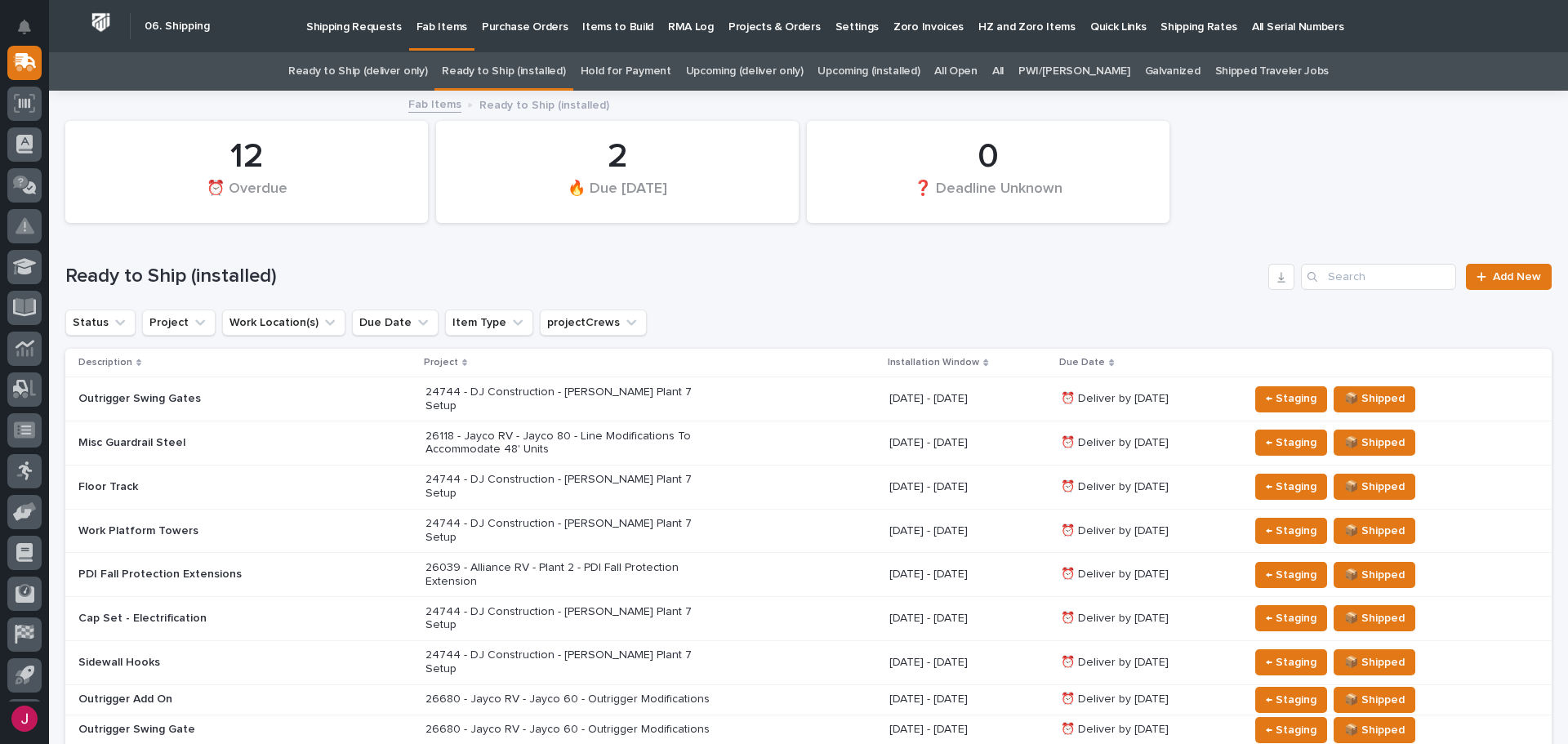
click at [1000, 70] on div "All" at bounding box center [998, 71] width 26 height 38
click at [1004, 69] on link "All" at bounding box center [997, 71] width 11 height 38
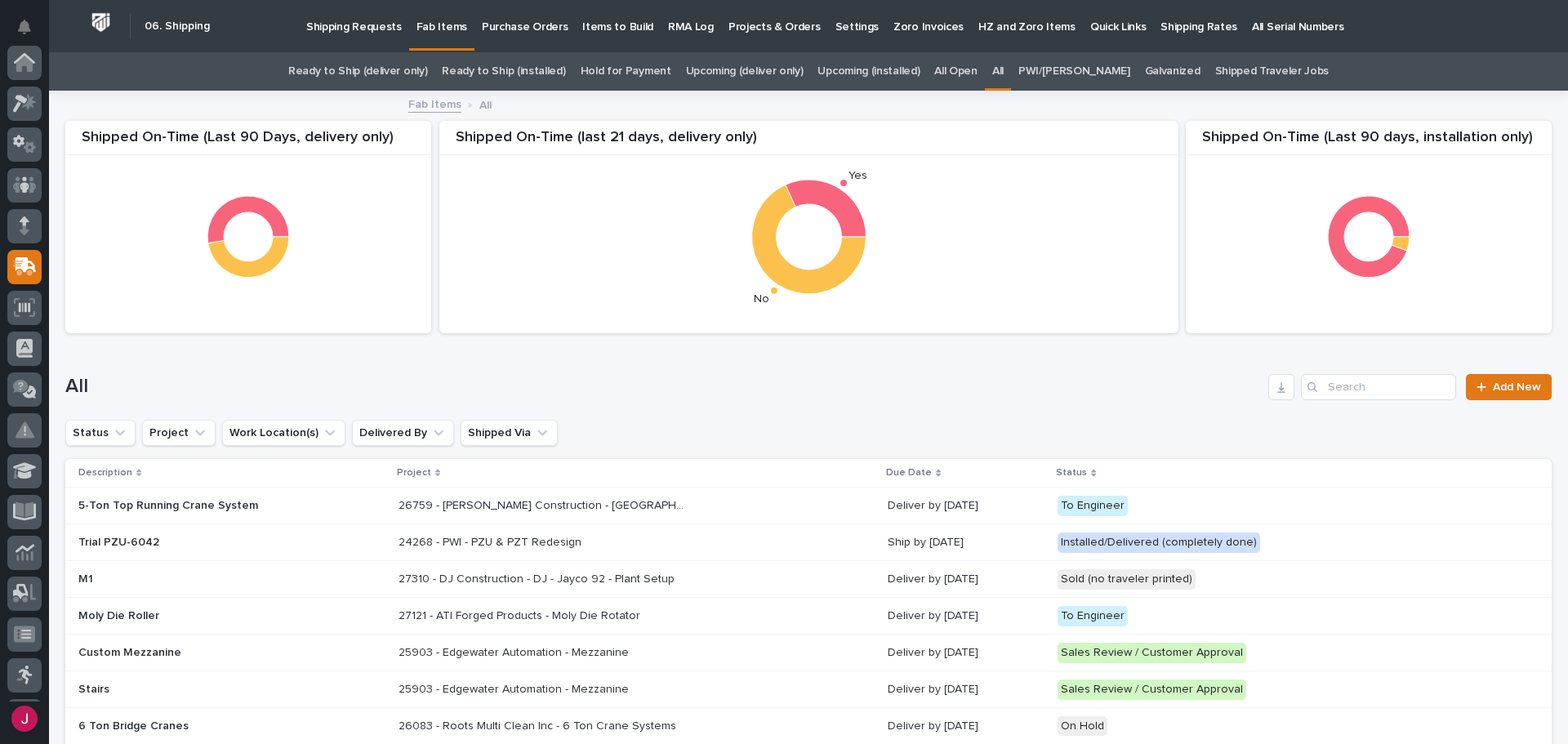
scroll to position [204, 0]
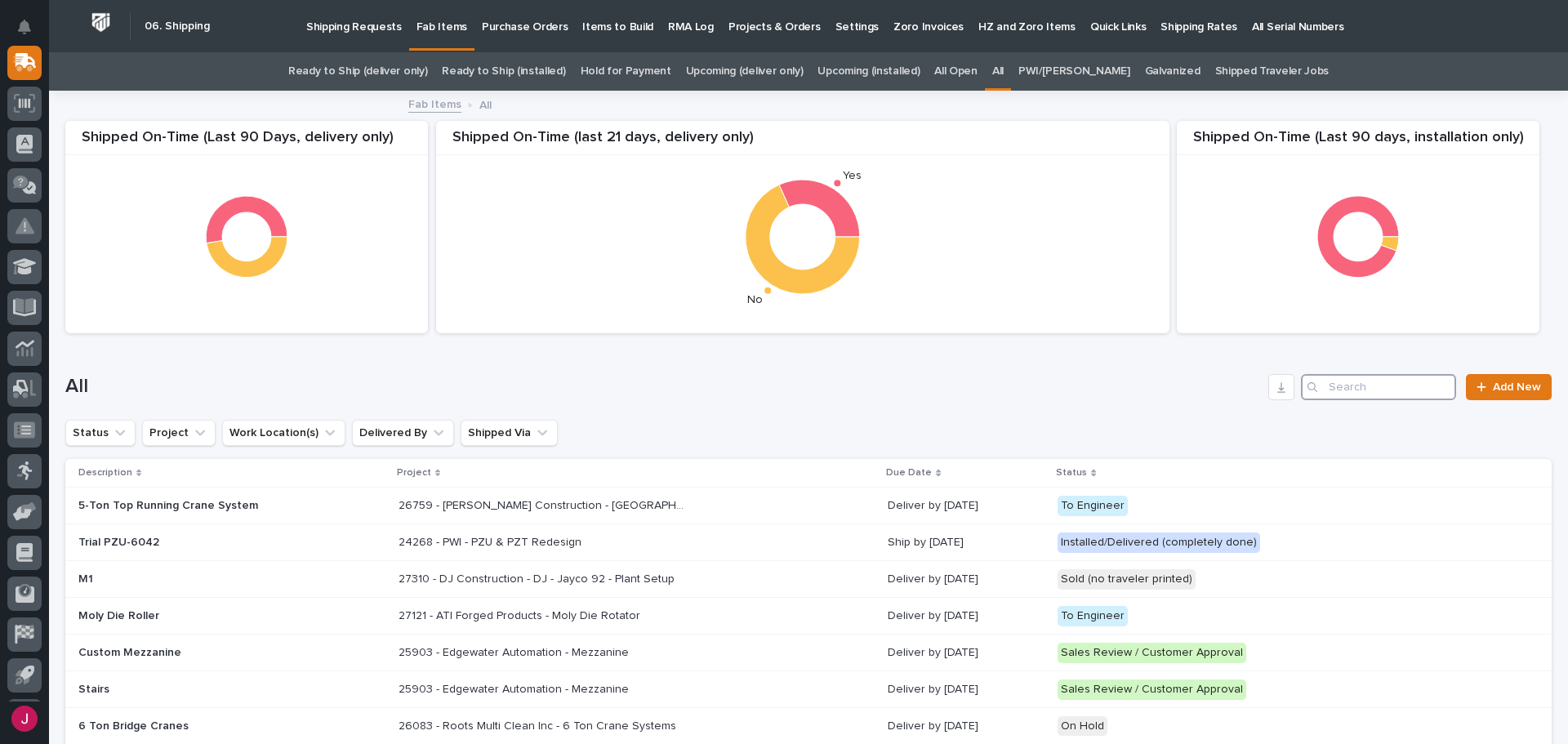
click at [1347, 392] on input "Search" at bounding box center [1379, 387] width 156 height 26
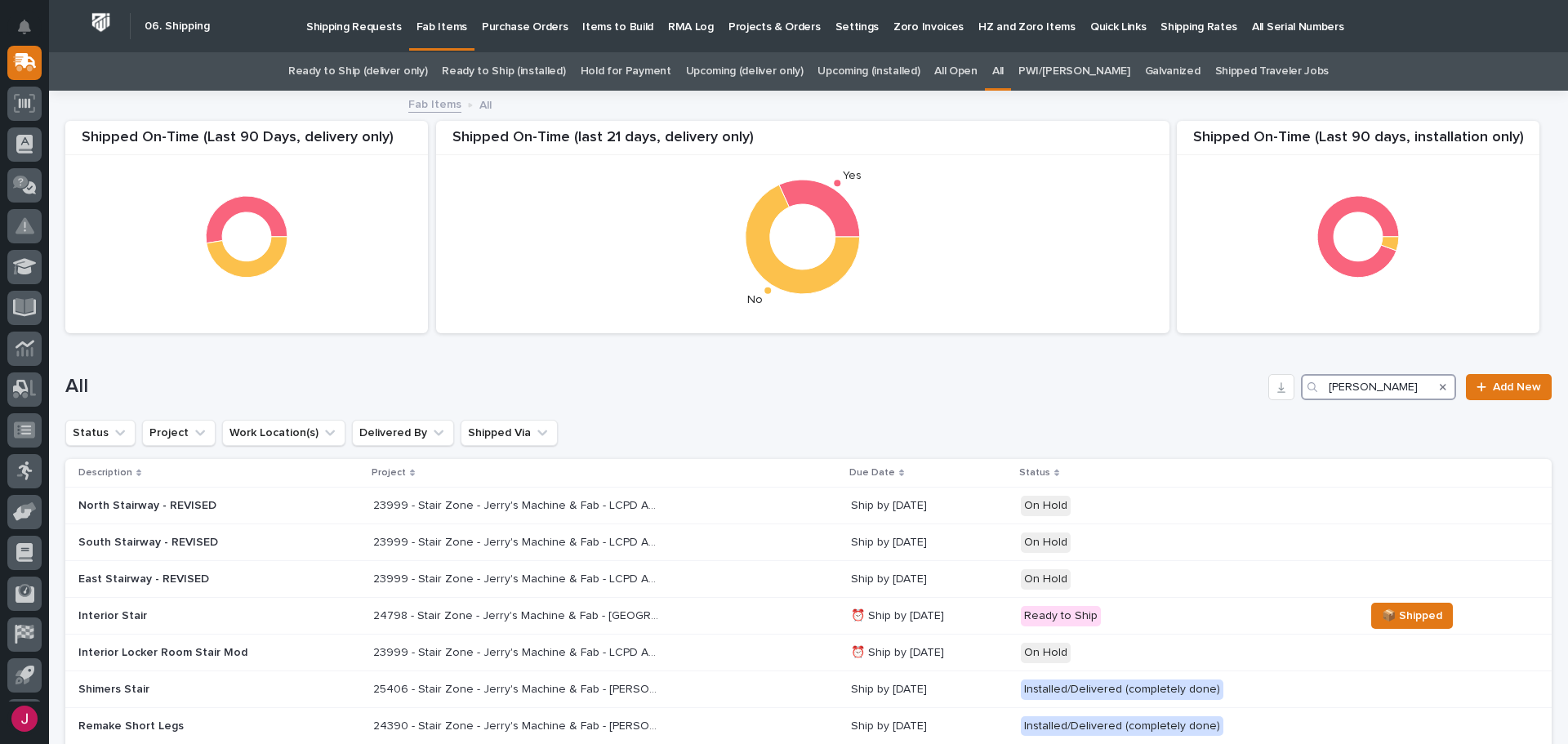
click at [1366, 383] on input "[PERSON_NAME]" at bounding box center [1379, 387] width 156 height 26
type input "j"
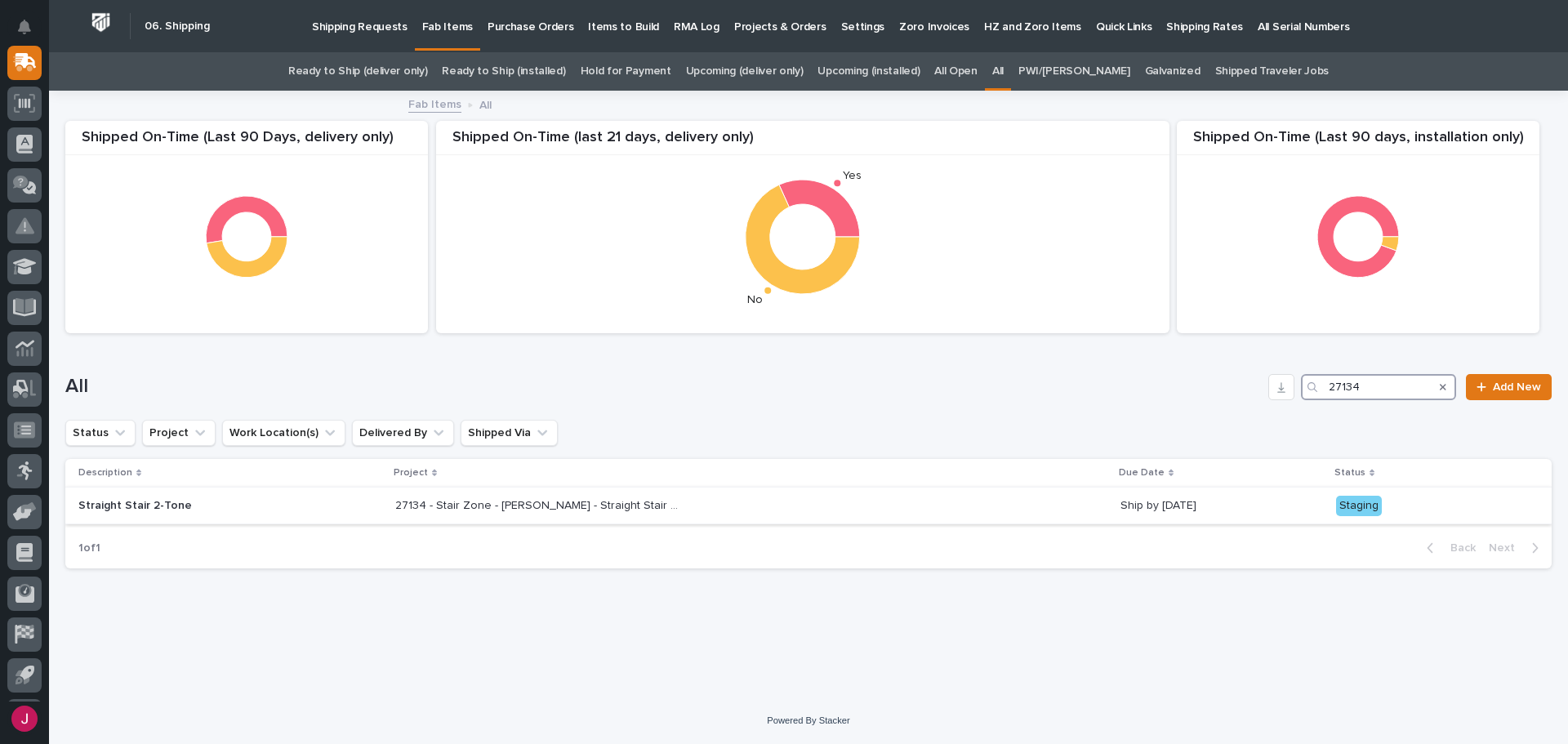
type input "27134"
click at [546, 507] on p "27134 - Stair Zone - [PERSON_NAME] - Straight Stair 2-Tone" at bounding box center [539, 504] width 289 height 17
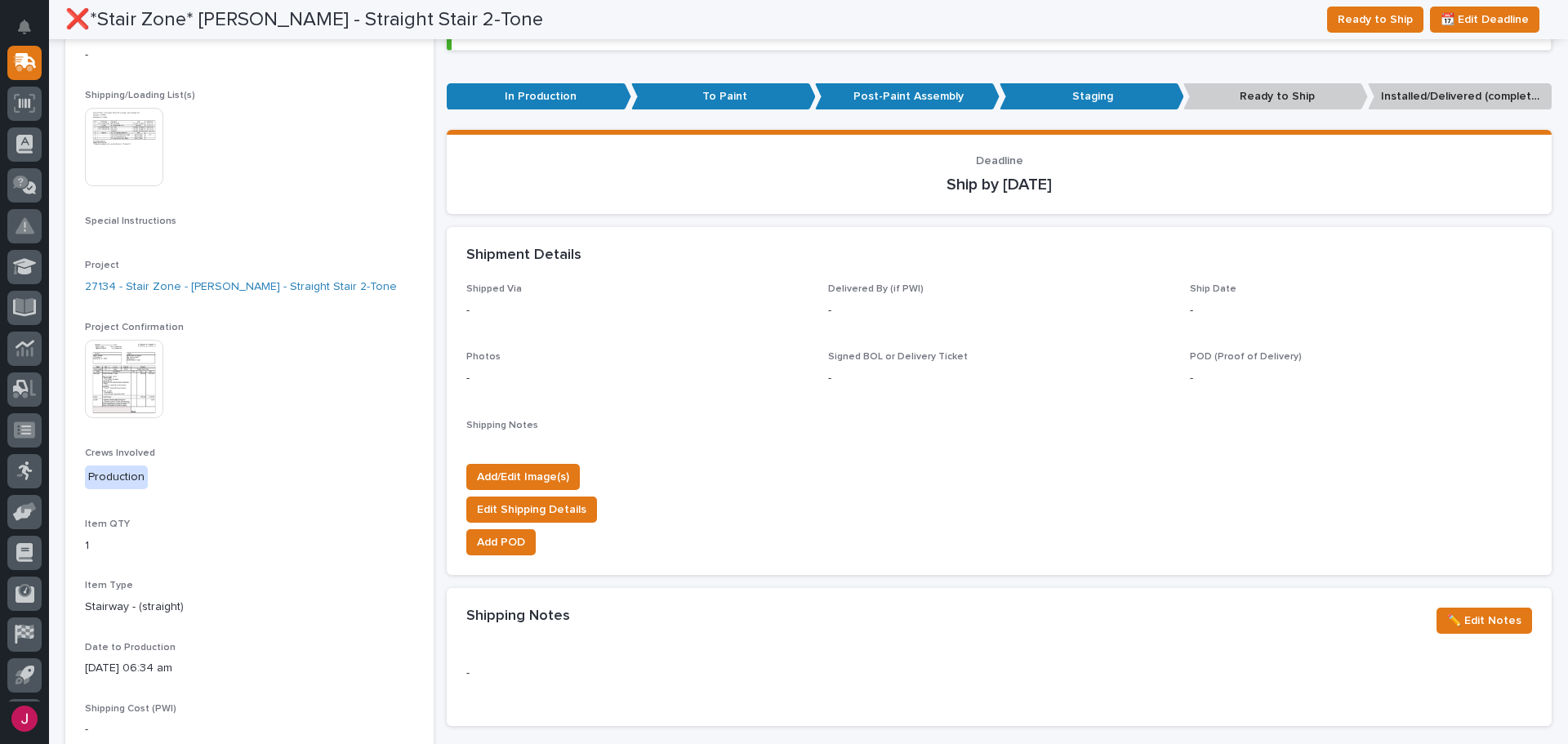
scroll to position [208, 0]
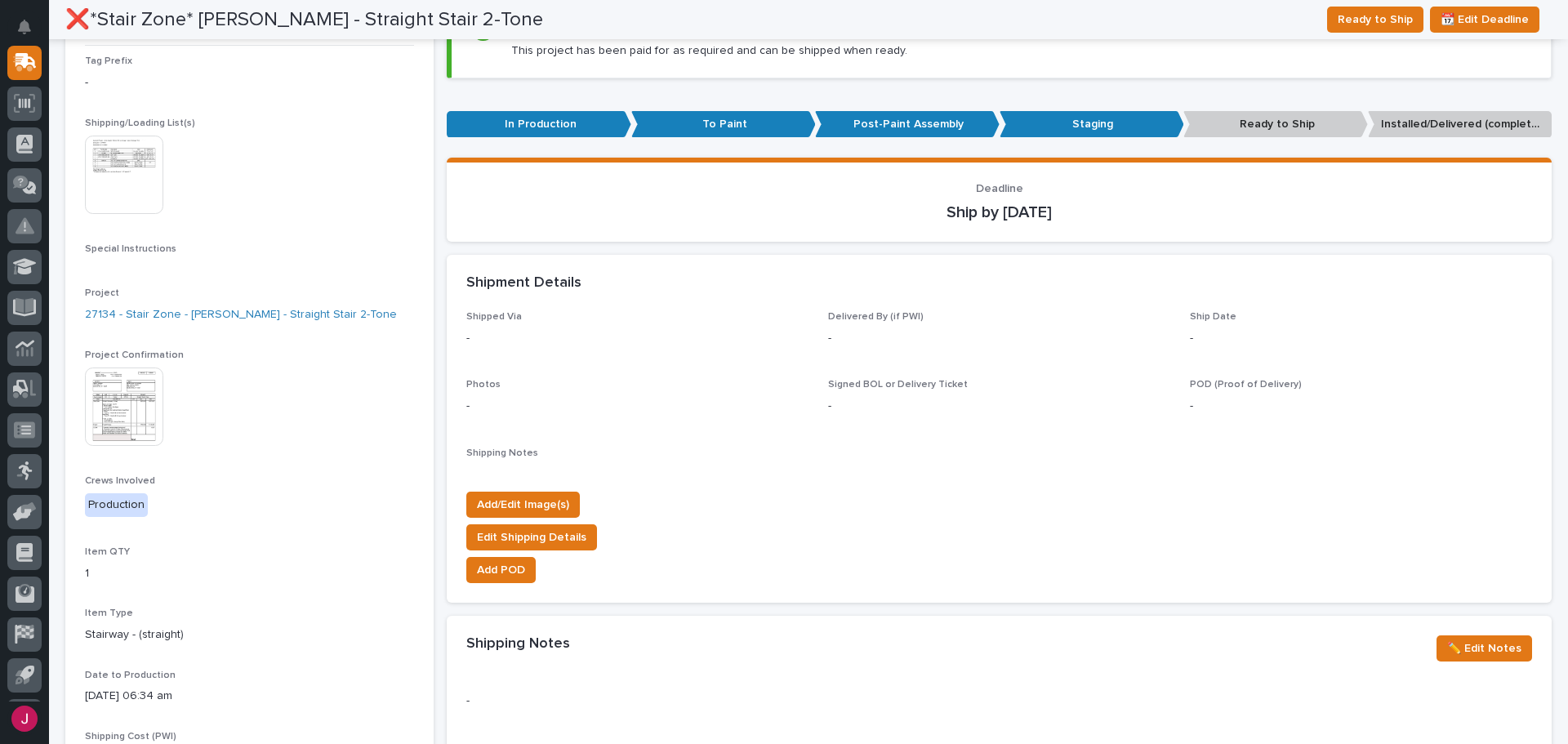
click at [115, 411] on img at bounding box center [124, 407] width 79 height 79
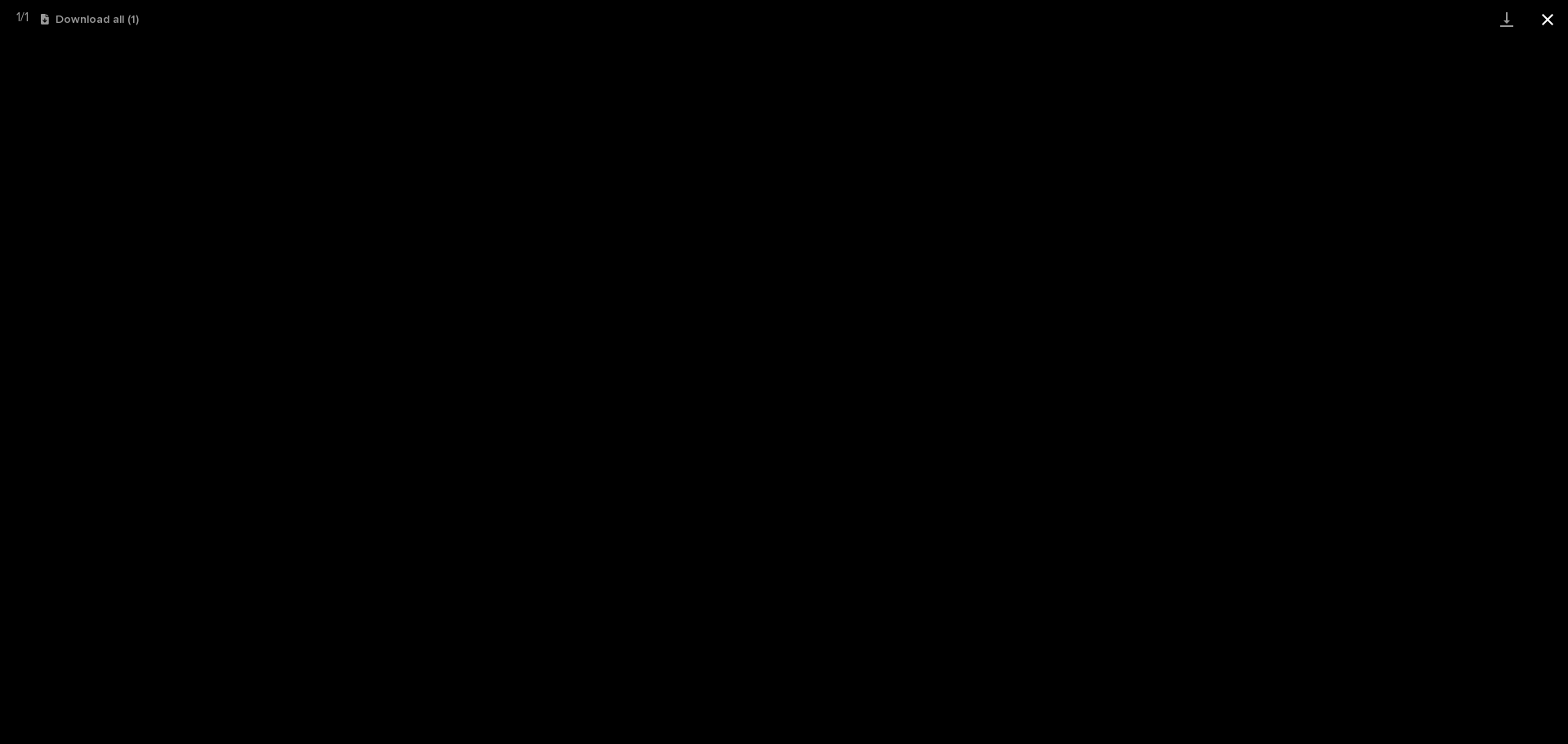
click at [1546, 20] on button "Close gallery" at bounding box center [1547, 19] width 41 height 38
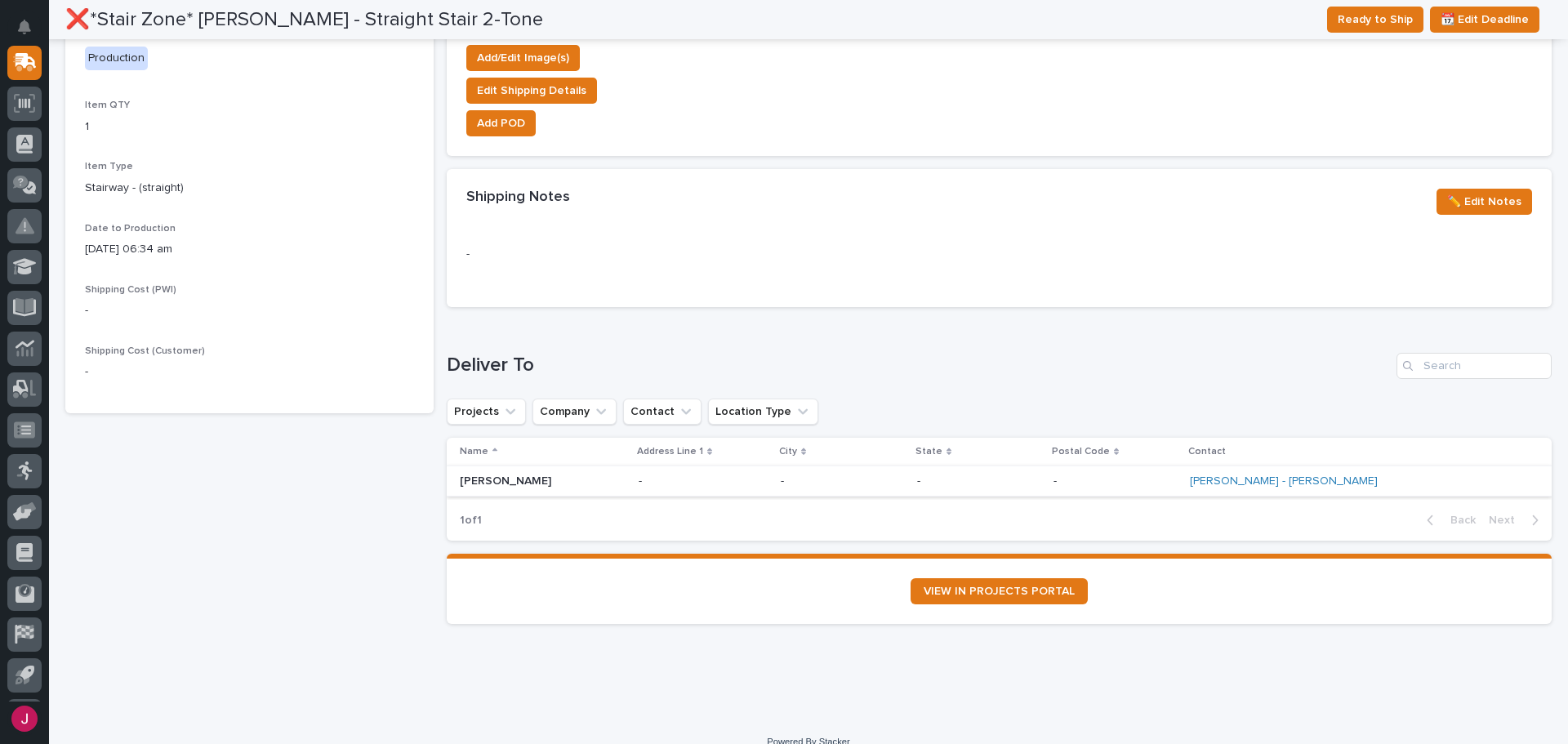
scroll to position [676, 0]
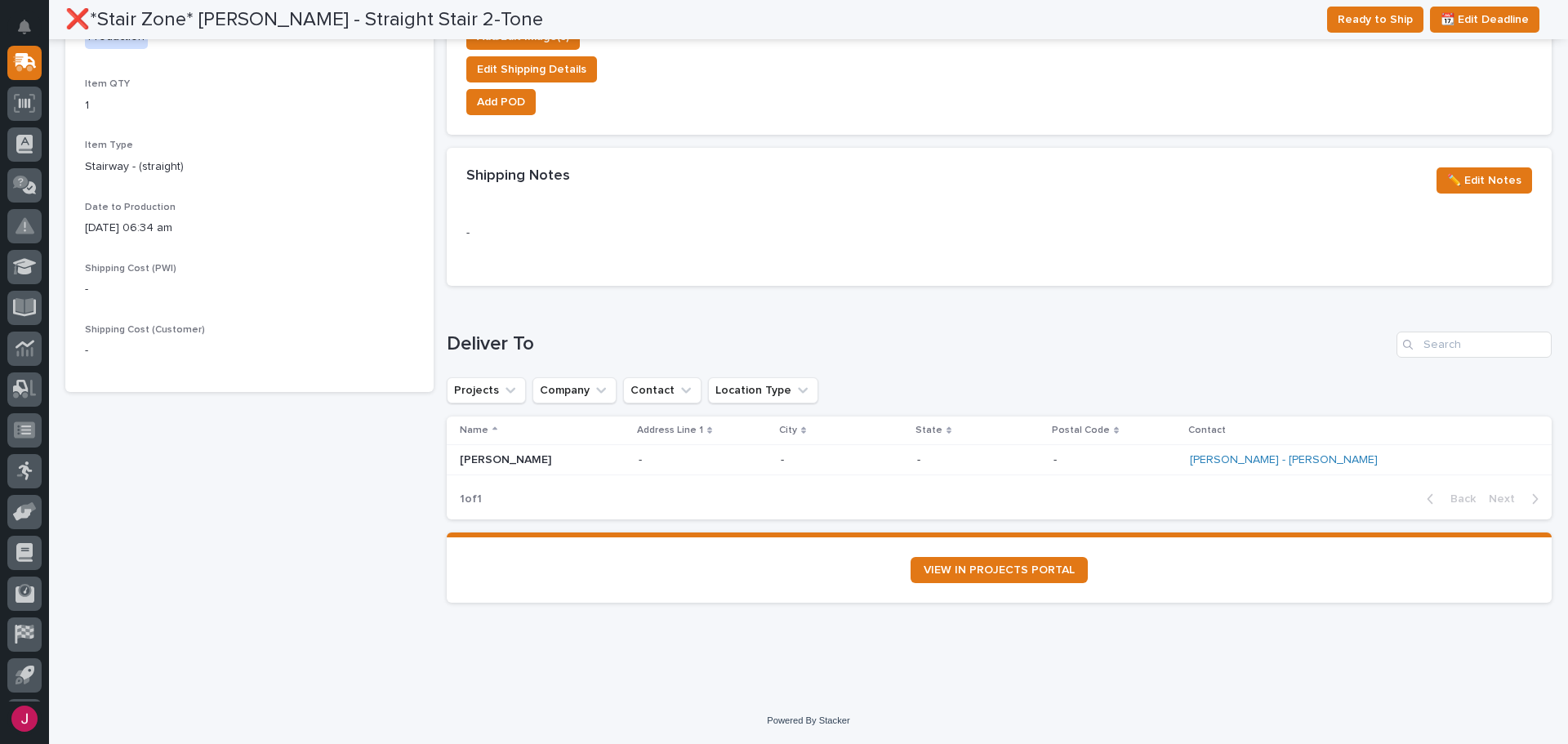
click at [500, 461] on p "[PERSON_NAME]" at bounding box center [542, 461] width 165 height 14
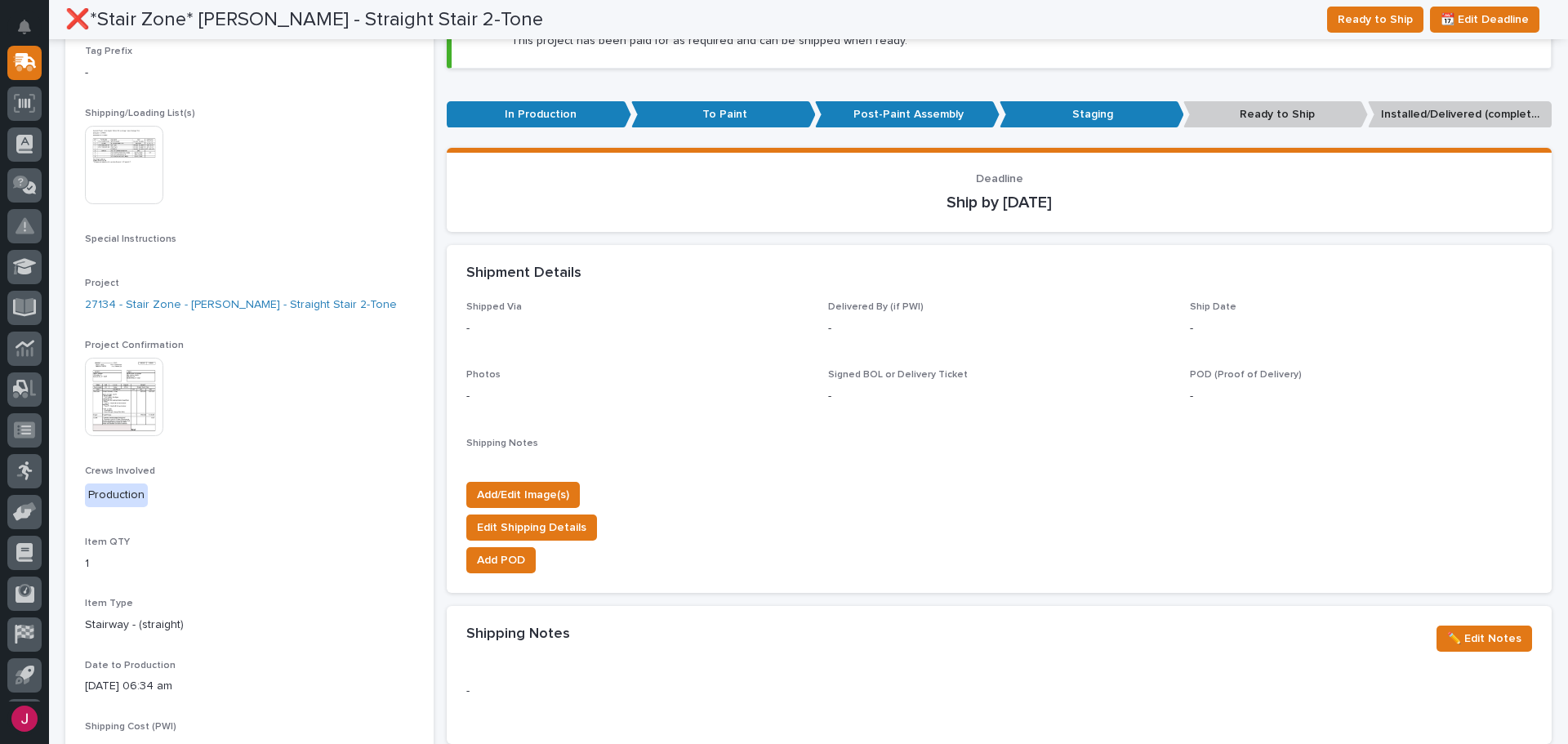
scroll to position [215, 0]
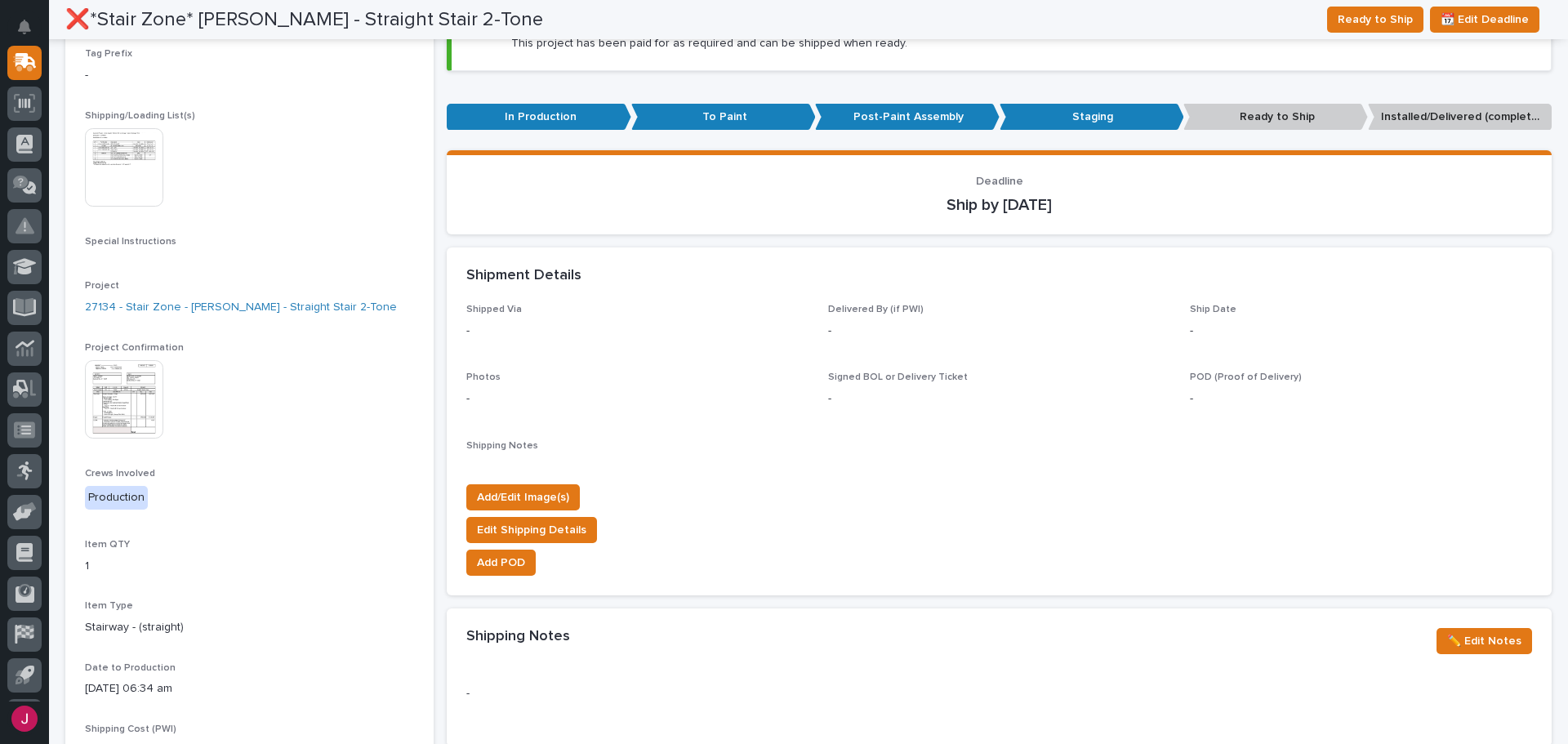
click at [97, 395] on img at bounding box center [124, 399] width 79 height 79
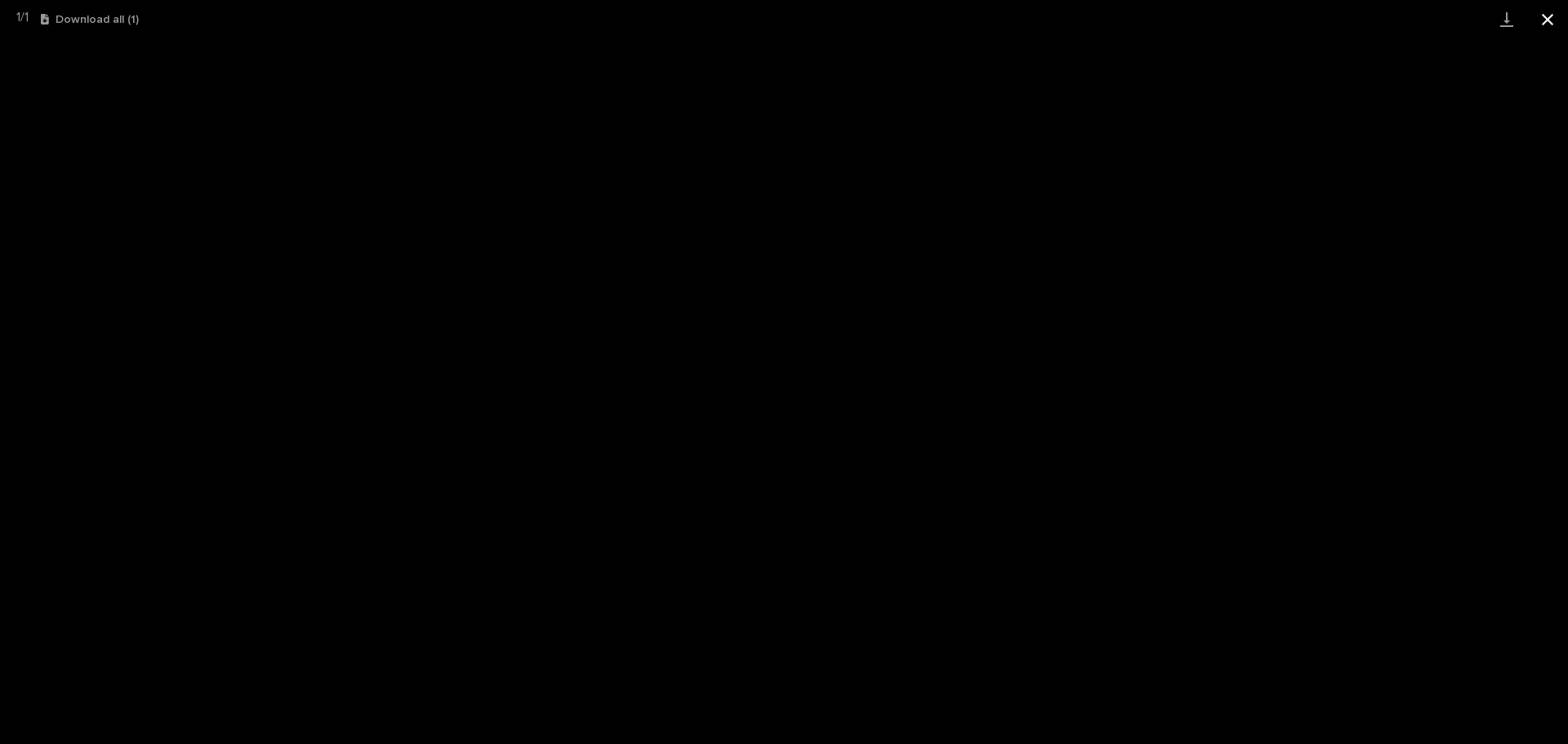
click at [1555, 20] on button "Close gallery" at bounding box center [1547, 19] width 41 height 38
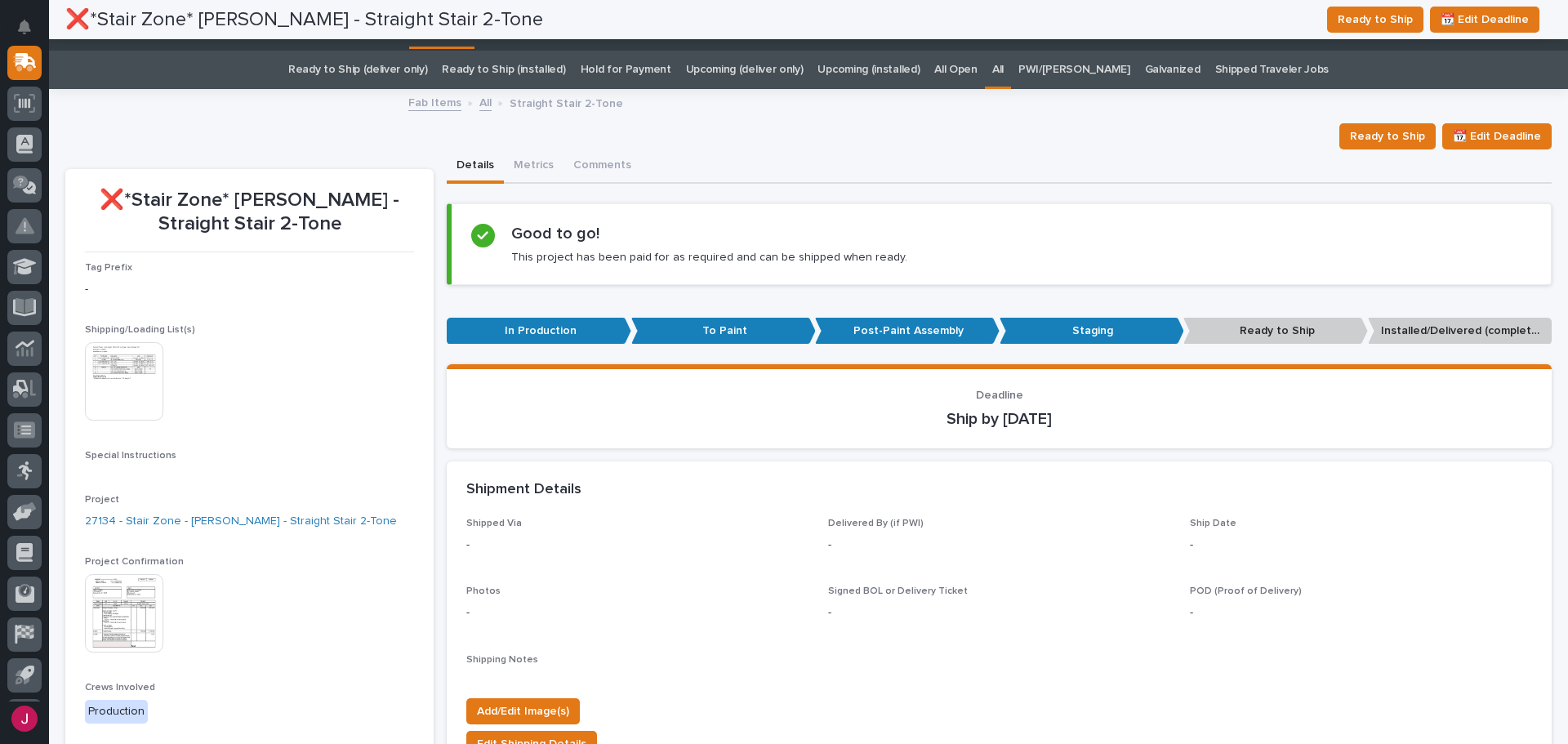
scroll to position [0, 0]
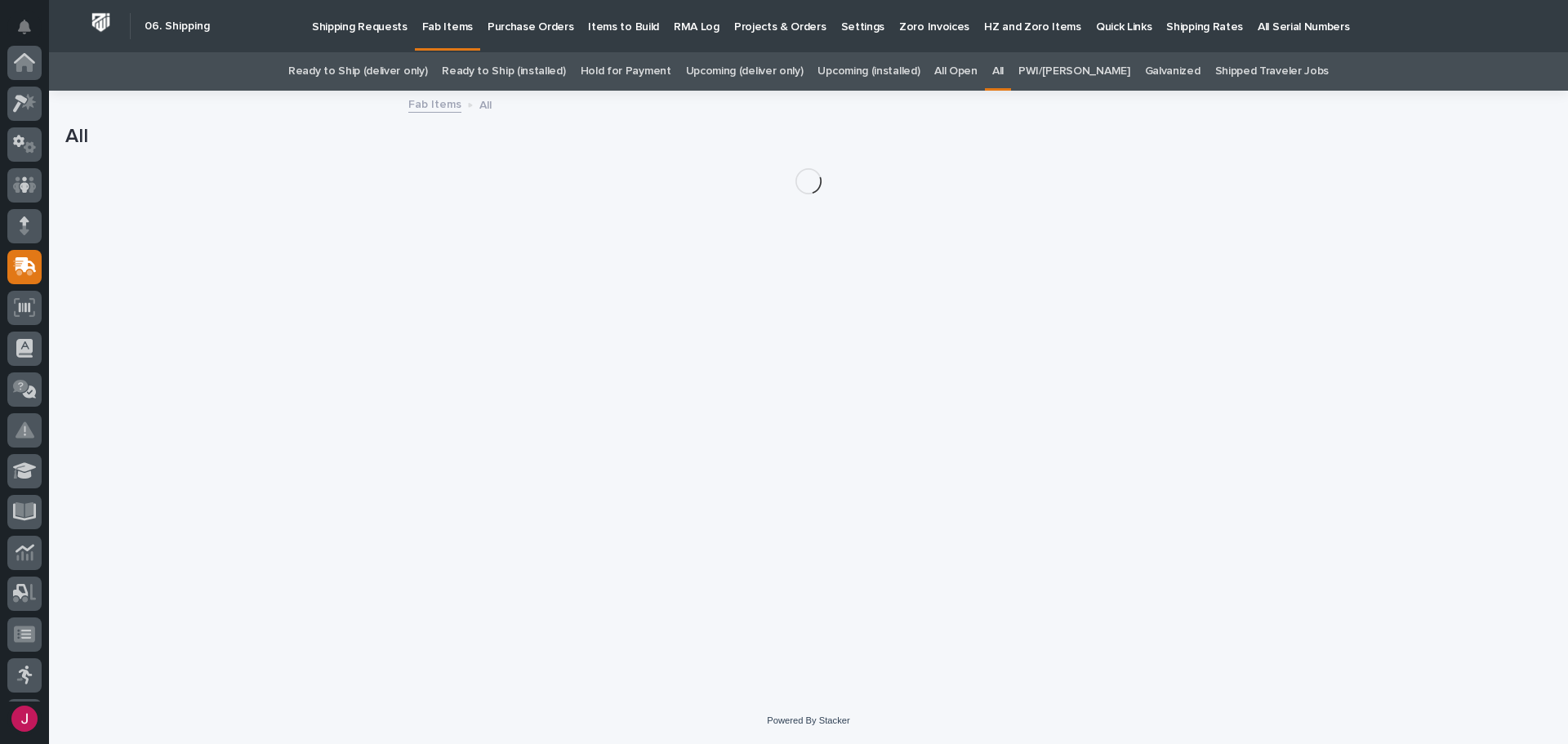
scroll to position [204, 0]
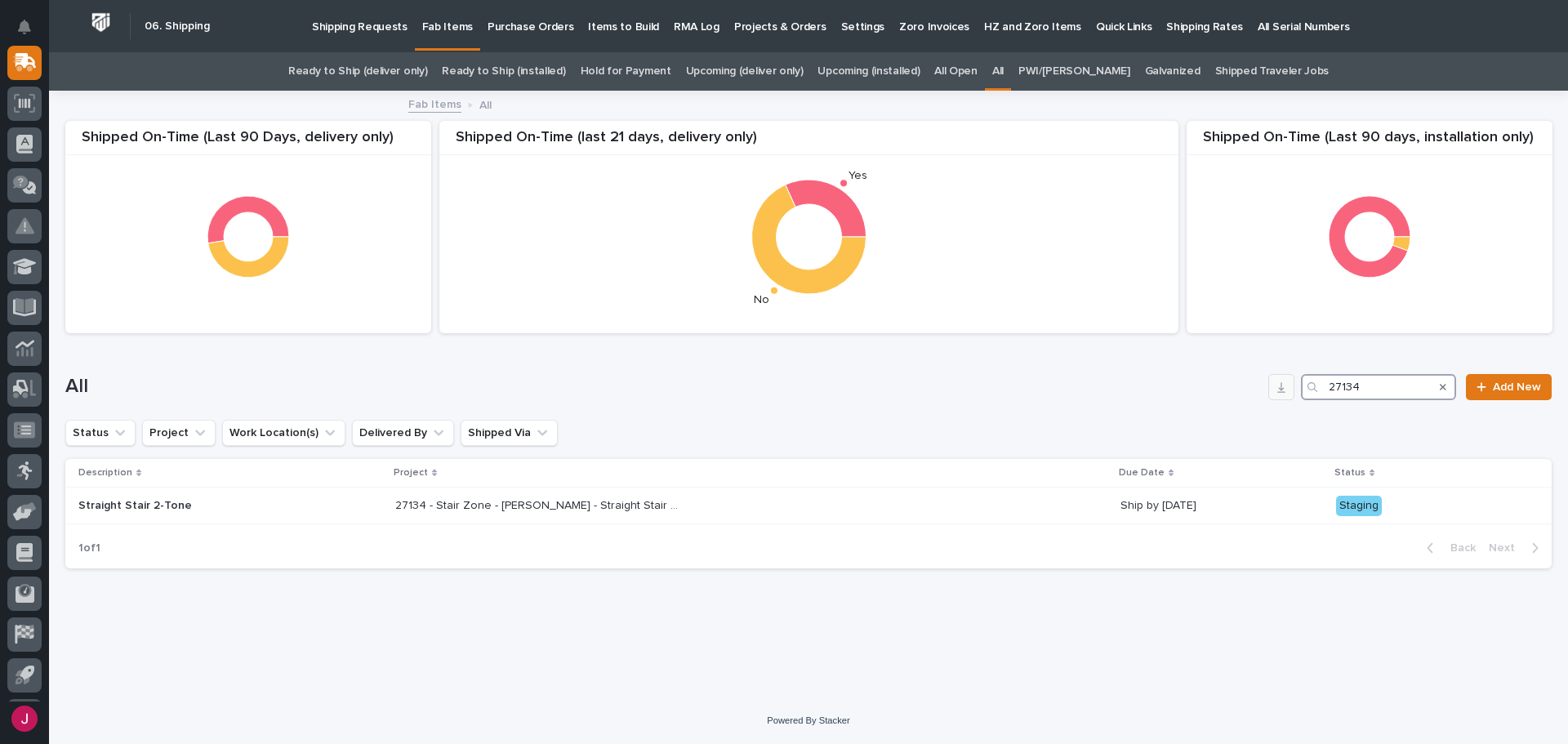
drag, startPoint x: 1371, startPoint y: 390, endPoint x: 1283, endPoint y: 389, distance: 88.0
click at [1283, 389] on div "All 27134 Add New" at bounding box center [808, 387] width 1486 height 26
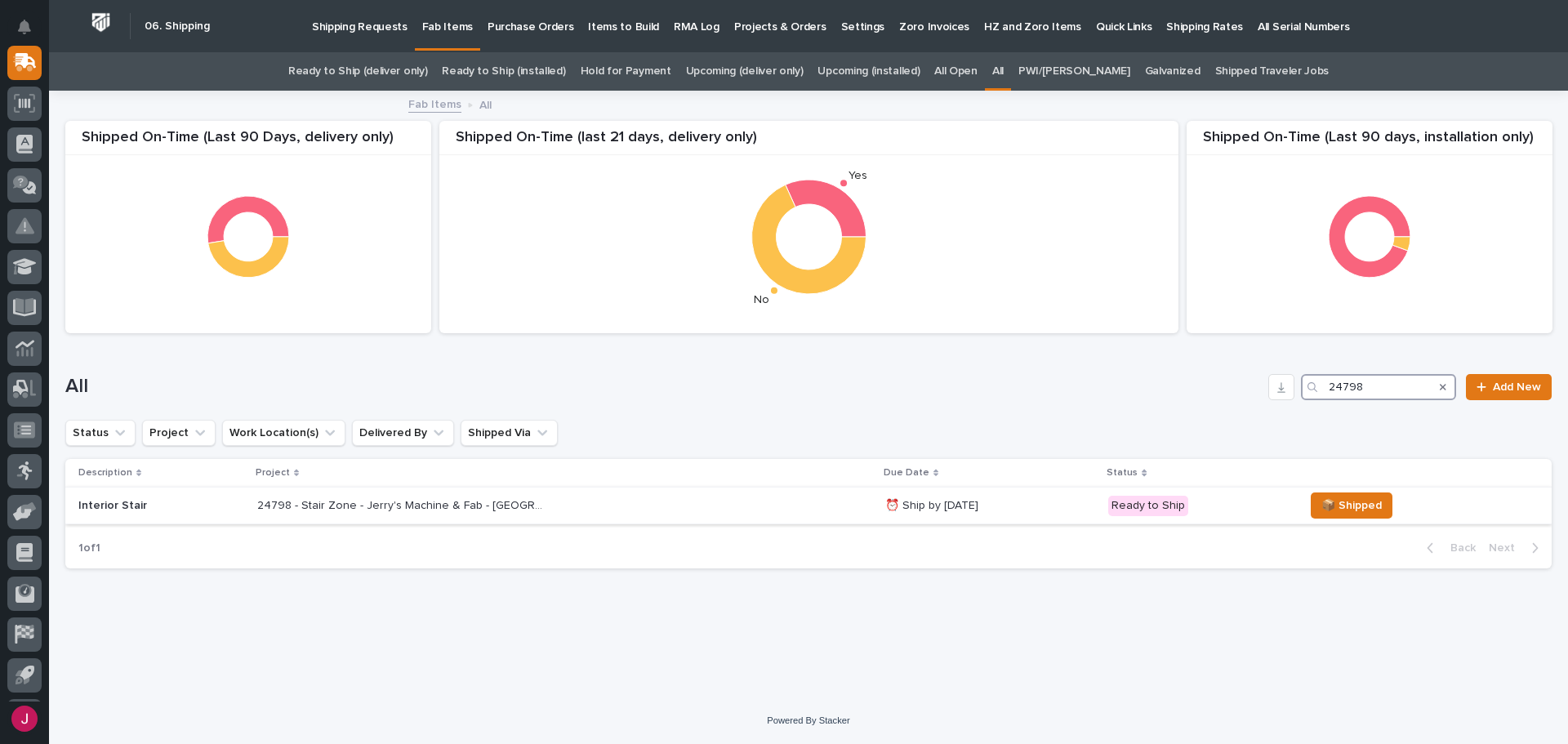
type input "24798"
click at [399, 508] on p "24798 - Stair Zone - Jerry's Machine & Fab - [GEOGRAPHIC_DATA]" at bounding box center [402, 504] width 289 height 17
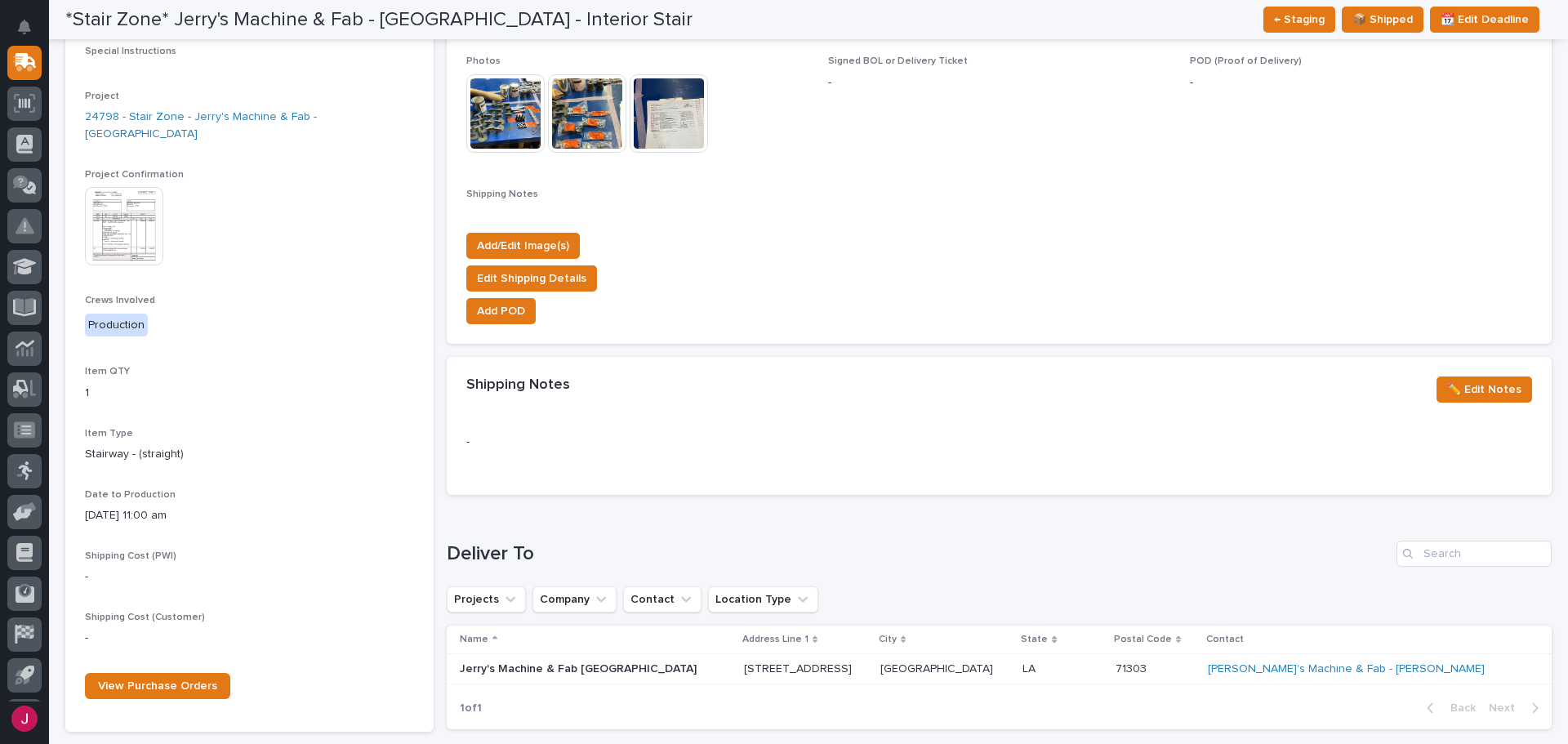
scroll to position [327, 0]
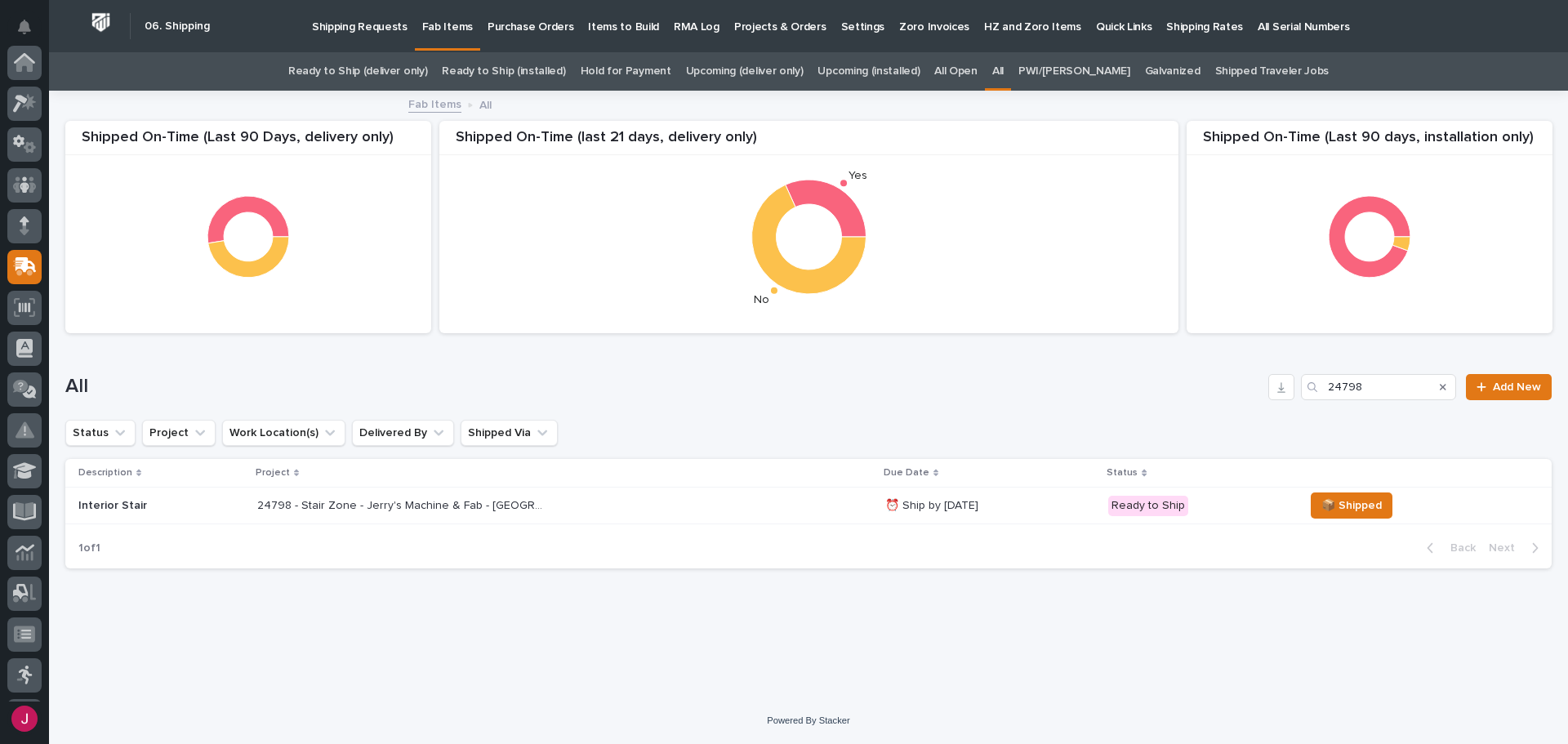
scroll to position [204, 0]
